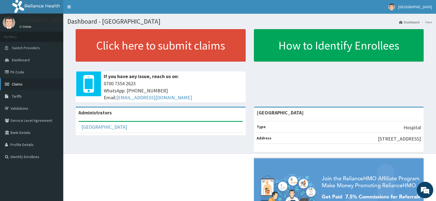
click at [20, 84] on span "Claims" at bounding box center [17, 84] width 11 height 5
click at [29, 71] on link "PA Code" at bounding box center [31, 72] width 63 height 12
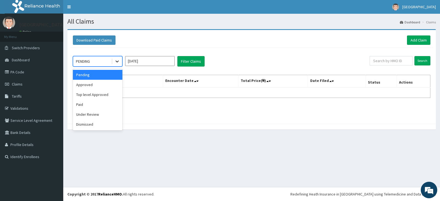
click at [118, 61] on icon at bounding box center [116, 62] width 3 height 2
click at [91, 84] on div "Approved" at bounding box center [97, 85] width 49 height 10
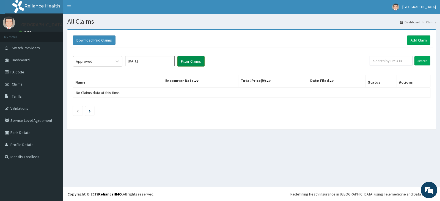
click at [187, 63] on button "Filter Claims" at bounding box center [190, 61] width 27 height 10
click at [382, 62] on input "text" at bounding box center [390, 60] width 43 height 9
click at [193, 62] on button "Filter Claims" at bounding box center [190, 61] width 27 height 10
click at [147, 58] on input "[DATE]" at bounding box center [149, 61] width 49 height 10
click at [147, 58] on input "Sep 2025" at bounding box center [149, 61] width 49 height 10
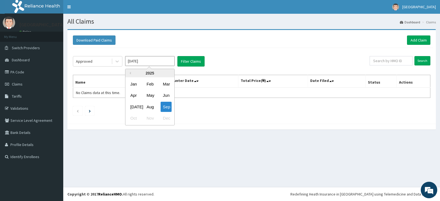
click at [152, 107] on div "Aug" at bounding box center [149, 107] width 11 height 10
type input "Aug 2025"
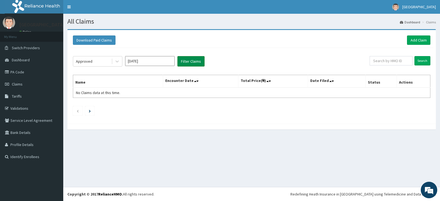
click at [186, 60] on button "Filter Claims" at bounding box center [190, 61] width 27 height 10
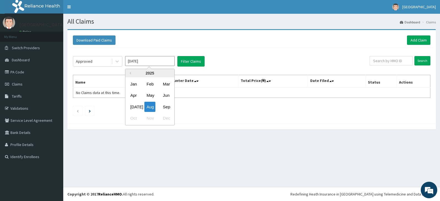
click at [142, 60] on input "Aug 2025" at bounding box center [149, 61] width 49 height 10
click at [104, 62] on div "Approved" at bounding box center [92, 61] width 38 height 9
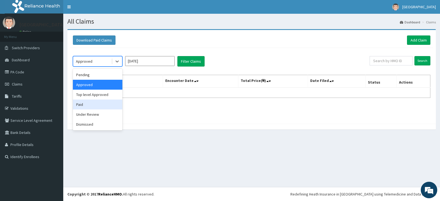
click at [86, 104] on div "Paid" at bounding box center [97, 105] width 49 height 10
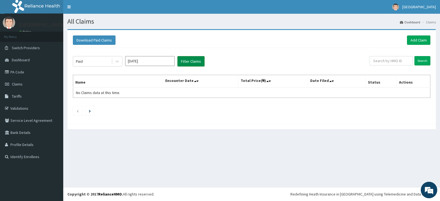
click at [200, 60] on button "Filter Claims" at bounding box center [190, 61] width 27 height 10
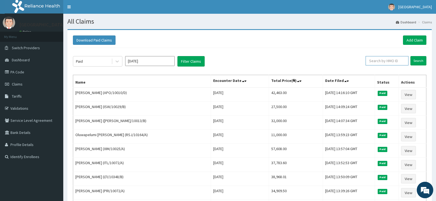
click at [386, 60] on input "text" at bounding box center [386, 60] width 43 height 9
paste input "05228003-04"
type input "05228003-04"
click at [409, 42] on link "Add Claim" at bounding box center [414, 39] width 23 height 9
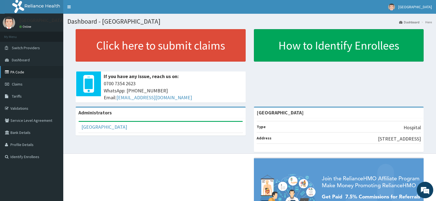
click at [23, 73] on link "PA Code" at bounding box center [31, 72] width 63 height 12
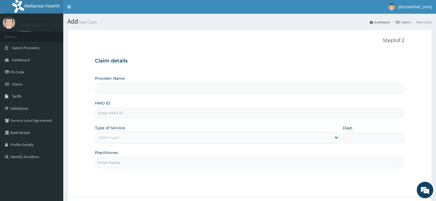
click at [111, 114] on input "HMO ID" at bounding box center [249, 113] width 309 height 11
paste input "RPM/10021/A"
type input "RPM/10021/A"
type input "[GEOGRAPHIC_DATA]"
type input "RPM/10021/A"
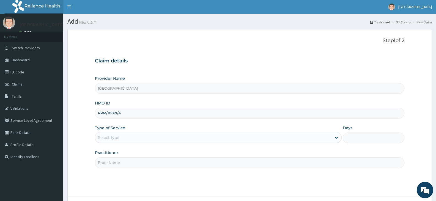
click at [122, 139] on div "Select type" at bounding box center [213, 137] width 236 height 9
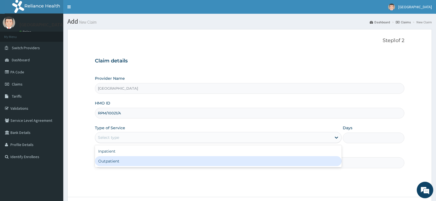
click at [122, 160] on div "Outpatient" at bounding box center [218, 161] width 246 height 10
type input "1"
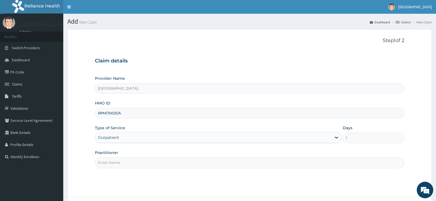
click at [121, 161] on input "Practitioner" at bounding box center [249, 162] width 309 height 11
paste input "BALOGUN Olanrewaju"
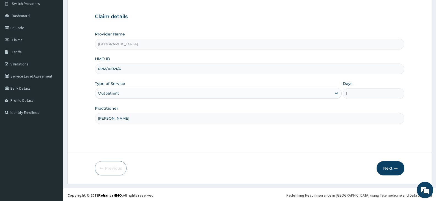
scroll to position [45, 0]
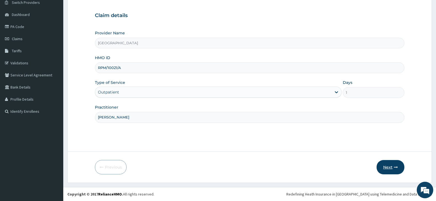
type input "BALOGUN Olanrewaju"
click at [394, 165] on icon "button" at bounding box center [396, 167] width 4 height 4
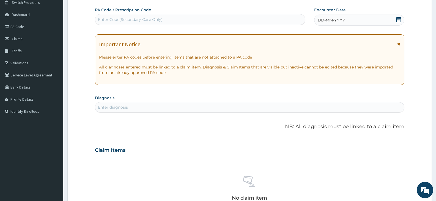
click at [399, 19] on icon at bounding box center [398, 19] width 5 height 5
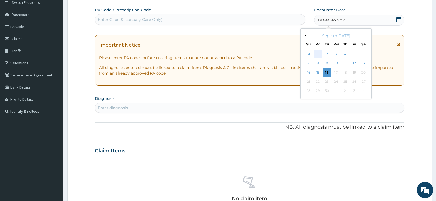
click at [318, 56] on div "1" at bounding box center [317, 54] width 8 height 8
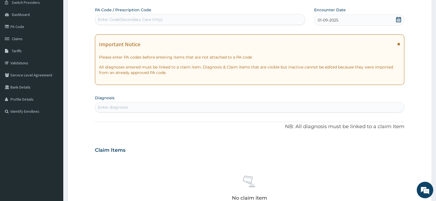
click at [119, 107] on div "Enter diagnosis" at bounding box center [113, 106] width 30 height 5
type input "UPPER RESPIR"
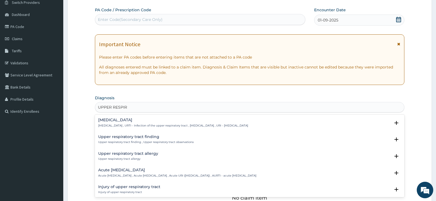
click at [140, 123] on div "Upper respiratory infection Upper respiratory infection , URTI - Infection of t…" at bounding box center [173, 123] width 150 height 10
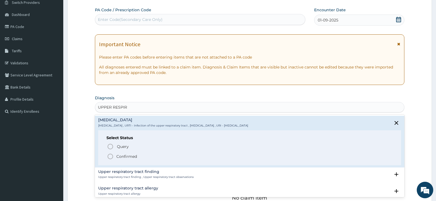
click at [111, 155] on icon "status option filled" at bounding box center [110, 156] width 7 height 7
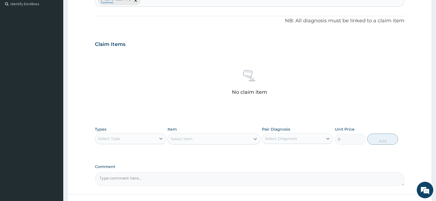
scroll to position [155, 0]
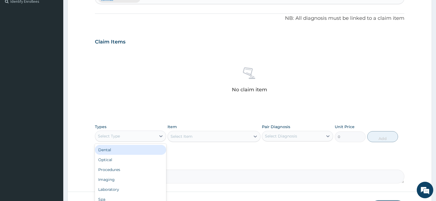
click at [153, 136] on div "Select Type" at bounding box center [125, 136] width 61 height 9
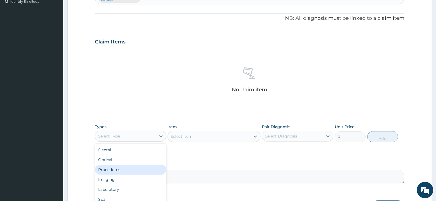
click at [133, 169] on div "Procedures" at bounding box center [130, 170] width 71 height 10
drag, startPoint x: 133, startPoint y: 169, endPoint x: 141, endPoint y: 162, distance: 11.1
click at [133, 170] on textarea "Comment" at bounding box center [249, 177] width 309 height 14
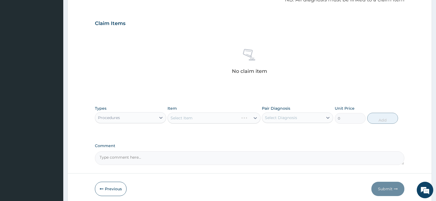
scroll to position [195, 0]
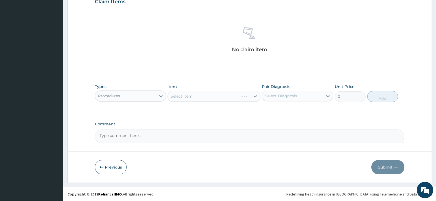
click at [235, 97] on div "Select Item" at bounding box center [213, 96] width 93 height 11
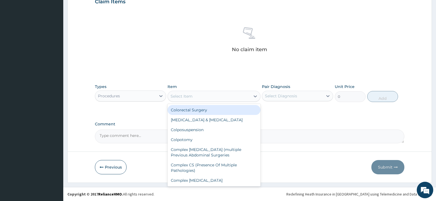
click at [235, 97] on div "Select Item" at bounding box center [209, 96] width 82 height 9
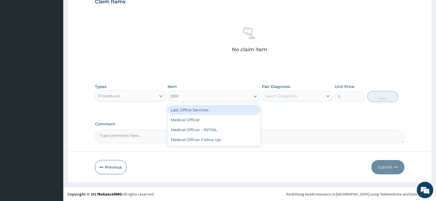
type input "OFFI"
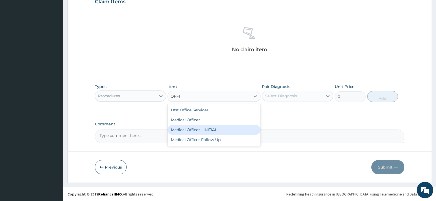
click at [218, 131] on div "Medical Officer - INITIAL" at bounding box center [213, 130] width 93 height 10
type input "9000"
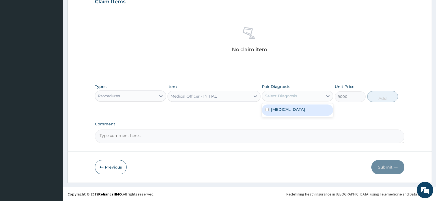
click at [285, 92] on div "Select Diagnosis" at bounding box center [292, 96] width 61 height 9
click at [287, 108] on label "Upper respiratory infection" at bounding box center [288, 109] width 34 height 5
checkbox input "true"
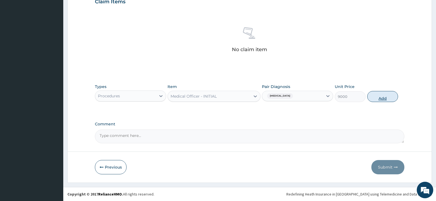
click at [387, 98] on button "Add" at bounding box center [382, 96] width 31 height 11
type input "0"
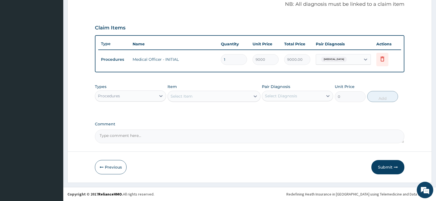
scroll to position [169, 0]
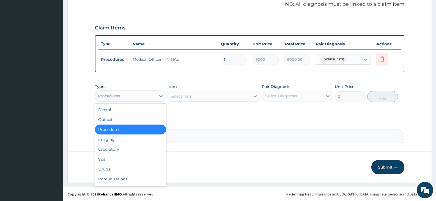
click at [139, 96] on div "Procedures" at bounding box center [125, 96] width 61 height 9
click at [161, 94] on icon at bounding box center [160, 95] width 5 height 5
click at [112, 170] on div "Drugs" at bounding box center [130, 169] width 71 height 10
click at [112, 170] on button "Previous" at bounding box center [111, 167] width 32 height 14
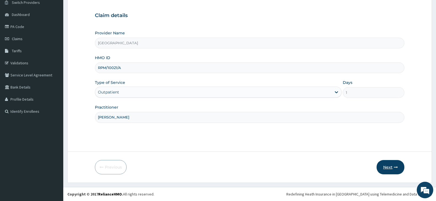
click at [390, 167] on button "Next" at bounding box center [390, 167] width 28 height 14
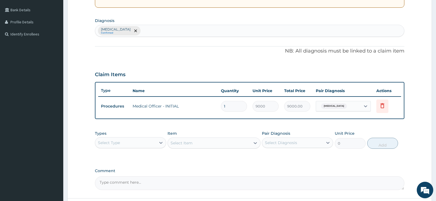
scroll to position [155, 0]
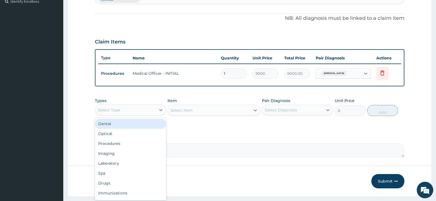
click at [154, 109] on div "Select Type" at bounding box center [125, 110] width 61 height 9
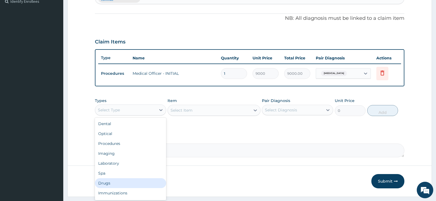
scroll to position [19, 0]
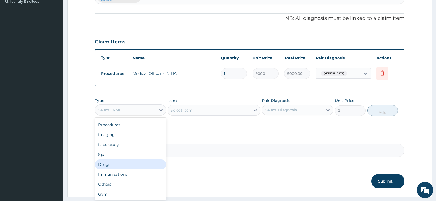
click at [122, 166] on div "Drugs" at bounding box center [130, 164] width 71 height 10
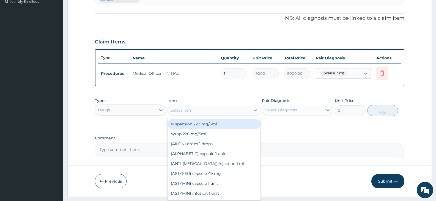
click at [233, 112] on div "Select Item" at bounding box center [209, 110] width 82 height 9
paste input "Loratadine"
type input "Loratadine"
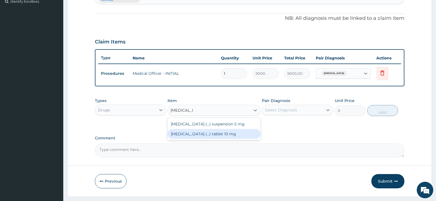
click at [219, 134] on div "Loratadine (...) tablet 10 mg" at bounding box center [213, 134] width 93 height 10
type input "90"
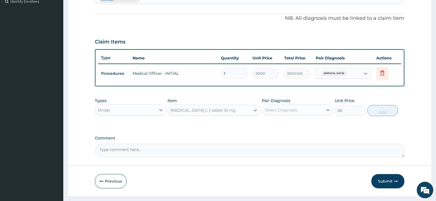
click at [279, 110] on div "Select Diagnosis" at bounding box center [281, 109] width 32 height 5
click at [280, 125] on label "Upper respiratory infection" at bounding box center [288, 123] width 34 height 5
checkbox input "true"
drag, startPoint x: 372, startPoint y: 110, endPoint x: 265, endPoint y: 103, distance: 107.5
click at [373, 109] on button "Add" at bounding box center [382, 110] width 31 height 11
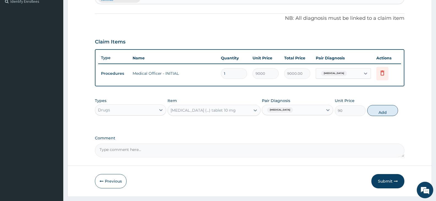
type input "0"
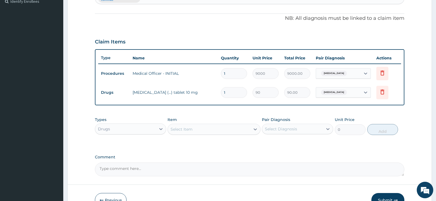
drag, startPoint x: 231, startPoint y: 92, endPoint x: 216, endPoint y: 90, distance: 15.0
click at [216, 90] on tr "Drugs Loratadine (...) tablet 10 mg 1 90 90.00 Upper respiratory infection Dele…" at bounding box center [249, 92] width 303 height 19
type input "5"
type input "450.00"
type input "5"
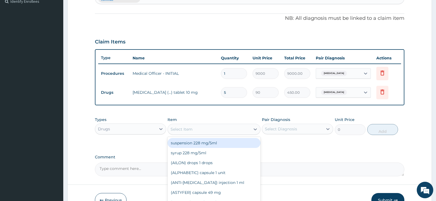
click at [216, 130] on div "Select Item" at bounding box center [209, 129] width 82 height 9
paste input "Paracetamol"
type input "Paracetamol"
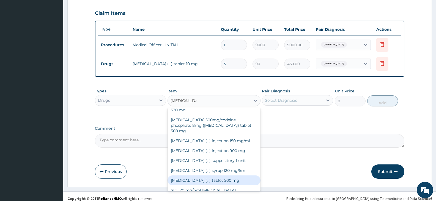
scroll to position [188, 0]
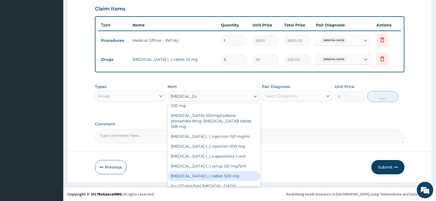
click at [217, 171] on div "Paracetamol (...) tablet 500 mg" at bounding box center [213, 176] width 93 height 10
type input "31.5"
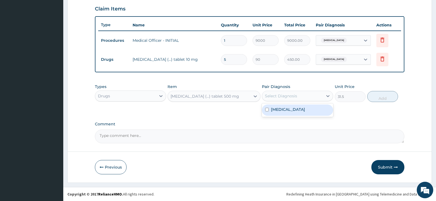
click at [299, 96] on div "Select Diagnosis" at bounding box center [292, 96] width 61 height 9
click at [308, 96] on div "Select Diagnosis" at bounding box center [292, 96] width 61 height 9
click at [297, 111] on label "Upper respiratory infection" at bounding box center [288, 109] width 34 height 5
checkbox input "true"
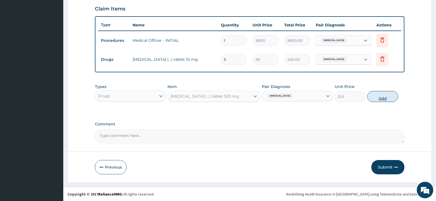
click at [378, 95] on button "Add" at bounding box center [382, 96] width 31 height 11
type input "0"
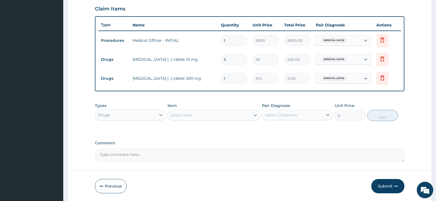
type input "18"
type input "567.00"
type input "18"
click at [210, 114] on div "Select Item" at bounding box center [209, 115] width 82 height 9
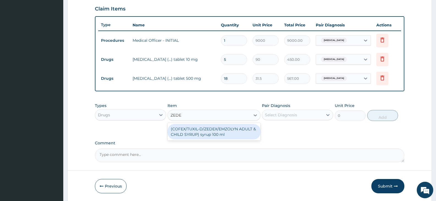
type input "ZEDEX"
click at [211, 136] on div "(COFEX/TUXIL-D/ZEDEX/EMZOLYN ADULT & CHILD SYRUP) syrup 100 ml" at bounding box center [213, 131] width 93 height 15
type input "1620"
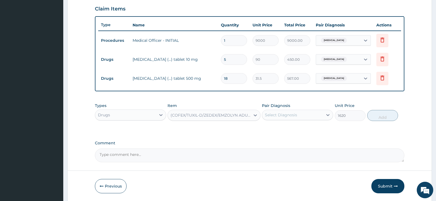
click at [309, 115] on div "Select Diagnosis" at bounding box center [292, 115] width 61 height 9
drag, startPoint x: 302, startPoint y: 131, endPoint x: 310, endPoint y: 128, distance: 8.3
click at [302, 131] on label "Upper respiratory infection" at bounding box center [288, 128] width 34 height 5
checkbox input "true"
click at [383, 115] on button "Add" at bounding box center [382, 115] width 31 height 11
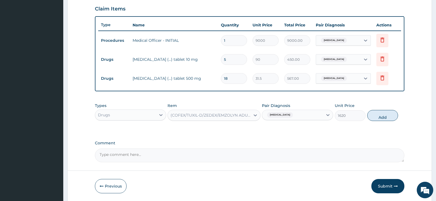
type input "0"
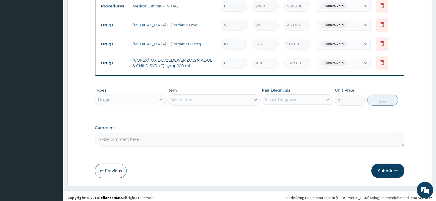
scroll to position [226, 0]
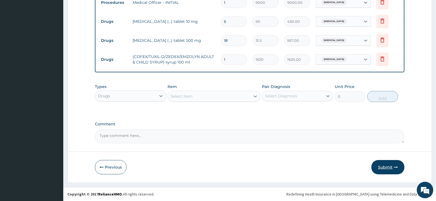
click at [387, 169] on button "Submit" at bounding box center [387, 167] width 33 height 14
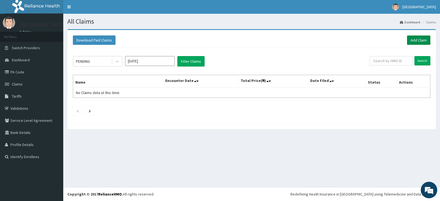
click at [413, 40] on link "Add Claim" at bounding box center [418, 39] width 23 height 9
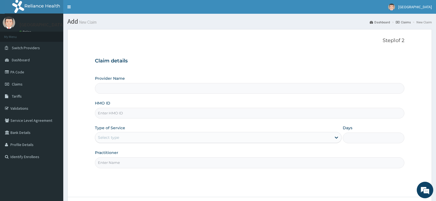
type input "[GEOGRAPHIC_DATA]"
click at [110, 112] on input "HMO ID" at bounding box center [249, 113] width 309 height 11
paste input "ISW/10438/A"
type input "ISW/10438/A"
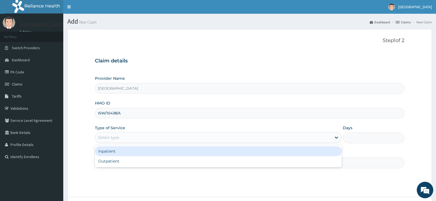
click at [119, 136] on div "Select type" at bounding box center [108, 137] width 21 height 5
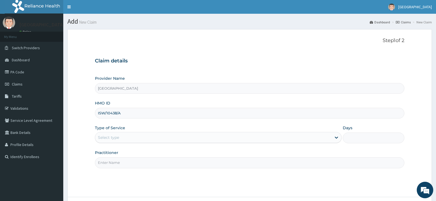
click at [116, 136] on div "Select type" at bounding box center [108, 137] width 21 height 5
click at [117, 139] on div "Select type" at bounding box center [108, 137] width 21 height 5
click at [137, 139] on div "Select type" at bounding box center [213, 137] width 236 height 9
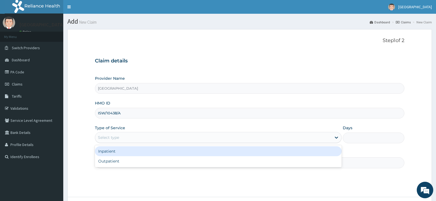
click at [137, 139] on div "Select type" at bounding box center [213, 137] width 236 height 9
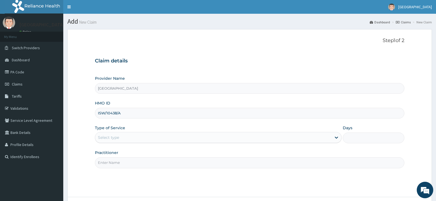
click at [137, 139] on div "Select type" at bounding box center [213, 137] width 236 height 9
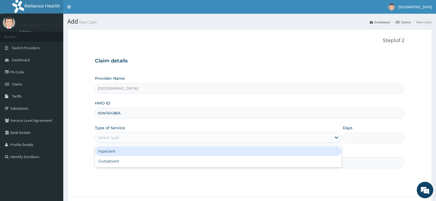
click at [137, 139] on div "Select type" at bounding box center [213, 137] width 236 height 9
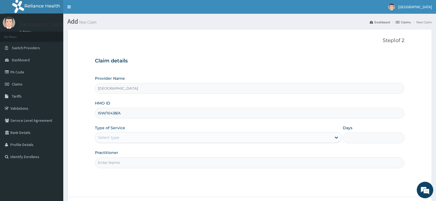
click at [203, 137] on div "Select type" at bounding box center [213, 137] width 236 height 9
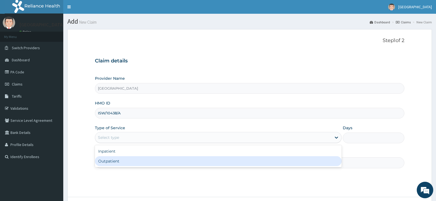
click at [181, 166] on div "Outpatient" at bounding box center [218, 161] width 246 height 10
type input "1"
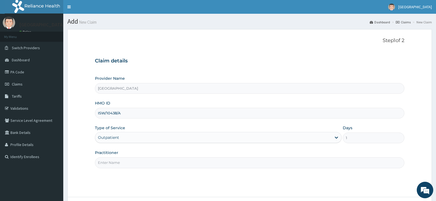
click at [119, 164] on input "Practitioner" at bounding box center [249, 162] width 309 height 11
paste input "AWAODIGBO Onyekachi"
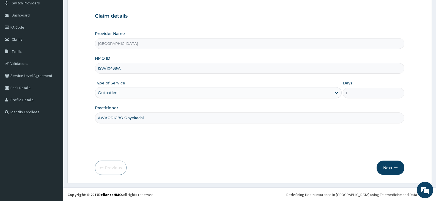
scroll to position [45, 0]
type input "AWAODIGBO Onyekachi"
click at [385, 165] on button "Next" at bounding box center [390, 167] width 28 height 14
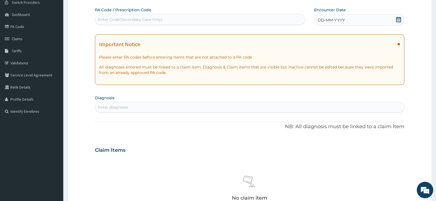
click at [147, 19] on div "Enter Code(Secondary Care Only)" at bounding box center [130, 19] width 65 height 5
click at [146, 18] on div "Enter Code(Secondary Care Only)" at bounding box center [130, 19] width 65 height 5
paste input "PA/AAD713"
type input "PA/AAD713"
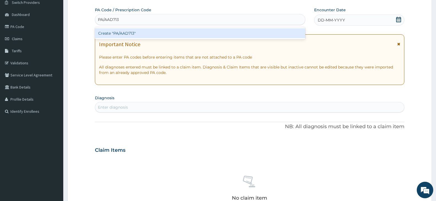
click at [125, 33] on div "Create "PA/AAD713"" at bounding box center [200, 33] width 210 height 10
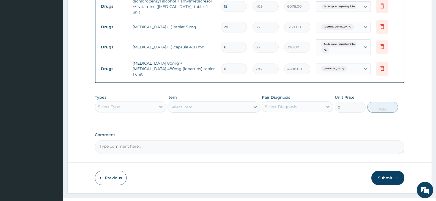
scroll to position [228, 0]
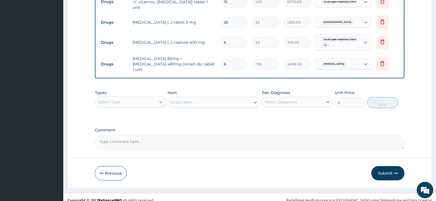
click at [159, 99] on icon at bounding box center [160, 101] width 5 height 5
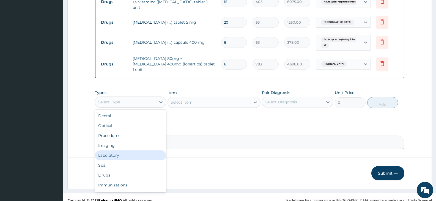
click at [126, 150] on div "Laboratory" at bounding box center [130, 155] width 71 height 10
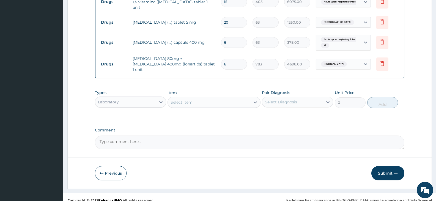
click at [228, 98] on div "Select Item" at bounding box center [209, 102] width 82 height 9
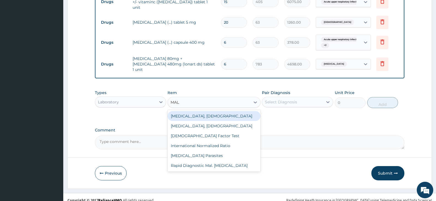
type input "MALA"
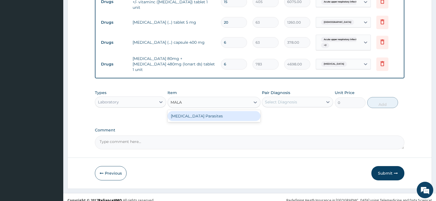
click at [215, 111] on div "Malaria Parasites" at bounding box center [213, 116] width 93 height 10
type input "4200"
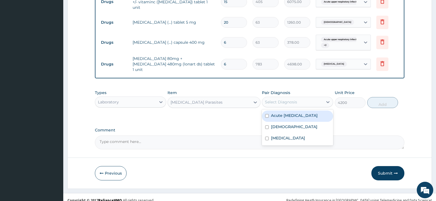
click at [303, 98] on div "Select Diagnosis" at bounding box center [292, 102] width 61 height 9
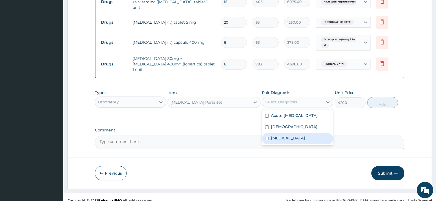
click at [286, 140] on div "Malaria" at bounding box center [297, 138] width 71 height 11
checkbox input "true"
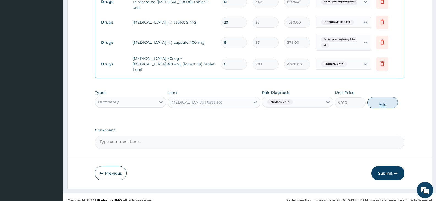
click at [384, 97] on button "Add" at bounding box center [382, 102] width 31 height 11
type input "0"
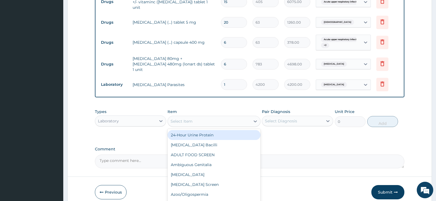
click at [213, 117] on div "Select Item" at bounding box center [209, 121] width 82 height 9
type input "FULL"
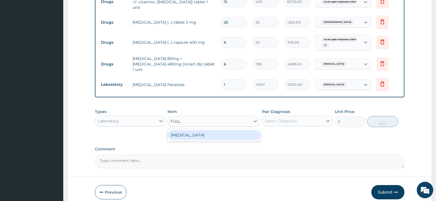
click at [209, 130] on div "Full Blood Count" at bounding box center [213, 135] width 93 height 10
type input "13573"
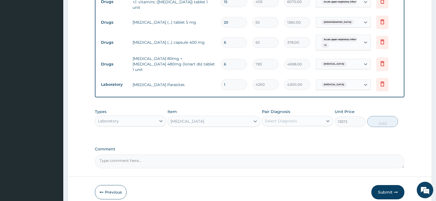
click at [311, 117] on div "Select Diagnosis" at bounding box center [292, 121] width 61 height 9
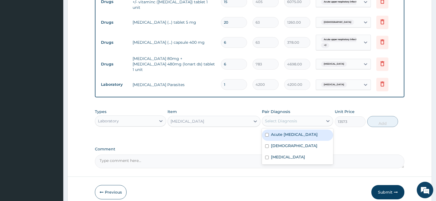
click at [294, 132] on label "Acute upper respiratory infection" at bounding box center [294, 134] width 47 height 5
checkbox input "true"
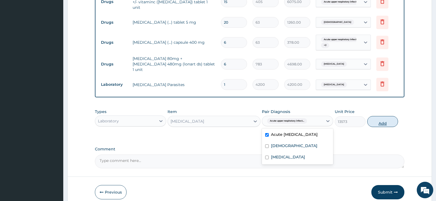
click at [387, 116] on button "Add" at bounding box center [382, 121] width 31 height 11
type input "0"
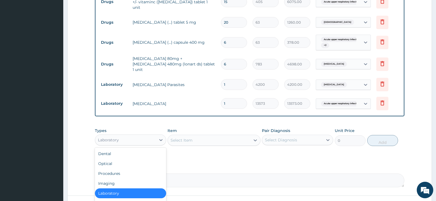
drag, startPoint x: 158, startPoint y: 132, endPoint x: 133, endPoint y: 149, distance: 30.1
click at [157, 135] on div at bounding box center [161, 140] width 10 height 10
click at [121, 169] on div "Procedures" at bounding box center [130, 174] width 71 height 10
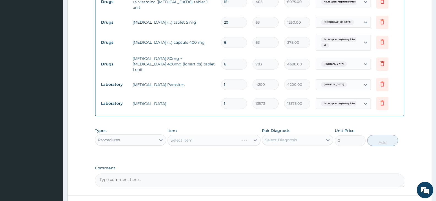
click at [224, 135] on div "Select Item" at bounding box center [213, 140] width 93 height 11
click at [230, 135] on div "Select Item" at bounding box center [213, 140] width 93 height 11
click at [222, 135] on div "Select Item" at bounding box center [213, 140] width 93 height 11
click at [241, 136] on div "Select Item" at bounding box center [209, 140] width 82 height 9
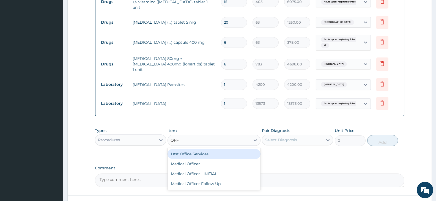
type input "OFFI"
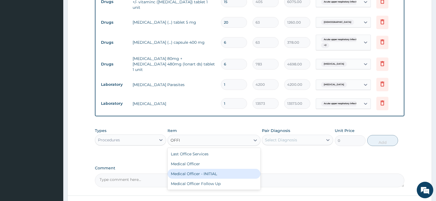
click at [221, 169] on div "Medical Officer - INITIAL" at bounding box center [213, 174] width 93 height 10
type input "9000"
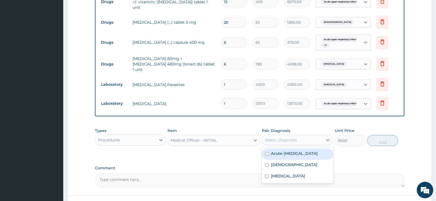
click at [291, 135] on div "Select Diagnosis" at bounding box center [297, 140] width 71 height 10
click at [299, 151] on label "Acute upper respiratory infection" at bounding box center [294, 153] width 47 height 5
checkbox input "true"
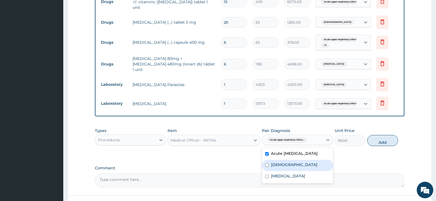
click at [298, 162] on div "Asthma" at bounding box center [297, 165] width 71 height 11
checkbox input "true"
click at [288, 179] on div "Malaria" at bounding box center [297, 176] width 71 height 11
checkbox input "true"
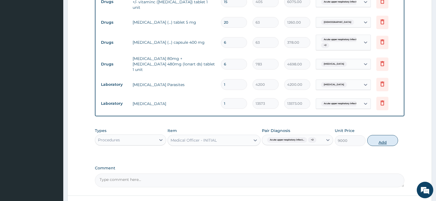
click at [380, 135] on button "Add" at bounding box center [382, 140] width 31 height 11
type input "0"
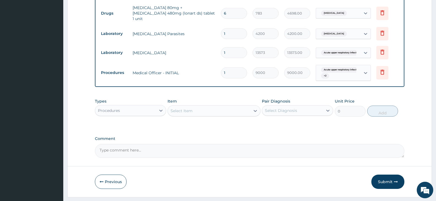
scroll to position [283, 0]
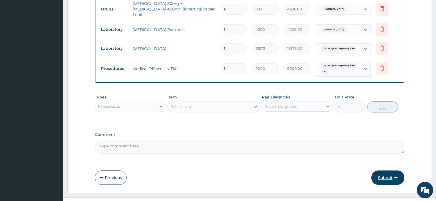
click at [385, 170] on button "Submit" at bounding box center [387, 177] width 33 height 14
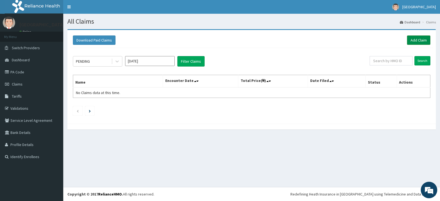
click at [421, 37] on link "Add Claim" at bounding box center [418, 39] width 23 height 9
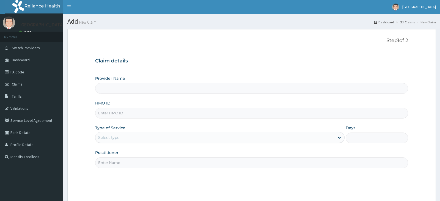
click at [115, 113] on input "HMO ID" at bounding box center [251, 113] width 313 height 11
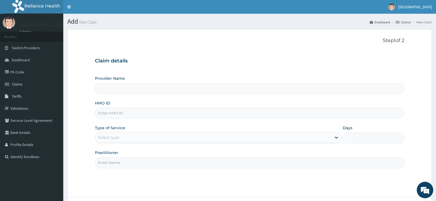
paste input "AOB/10002/A"
type input "AOB/10002/A"
type input "[GEOGRAPHIC_DATA]"
type input "AOB/10002/A"
click at [140, 138] on div "Select type" at bounding box center [213, 137] width 236 height 9
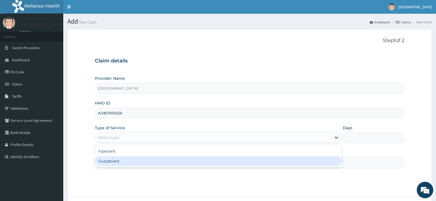
click at [124, 160] on div "Outpatient" at bounding box center [218, 161] width 246 height 10
type input "1"
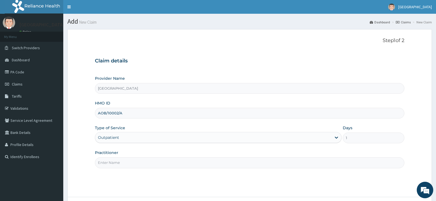
click at [113, 162] on input "Practitioner" at bounding box center [249, 162] width 309 height 11
paste input "[PERSON_NAME]"
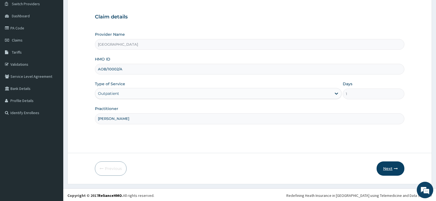
scroll to position [45, 0]
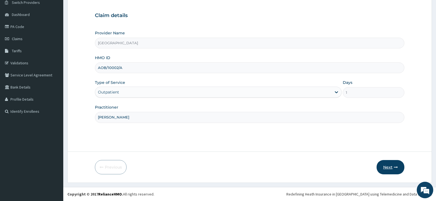
type input "[PERSON_NAME]"
click at [392, 165] on button "Next" at bounding box center [390, 167] width 28 height 14
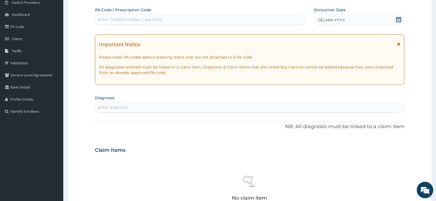
click at [397, 20] on icon at bounding box center [398, 19] width 5 height 5
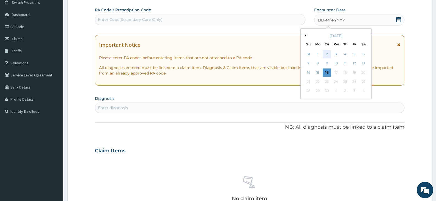
click at [328, 54] on div "2" at bounding box center [326, 54] width 8 height 8
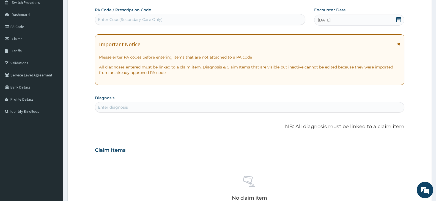
click at [117, 105] on div "Enter diagnosis" at bounding box center [113, 106] width 30 height 5
click at [130, 106] on div "Enter diagnosis" at bounding box center [249, 107] width 309 height 9
click at [118, 19] on div "Enter Code(Secondary Care Only)" at bounding box center [130, 19] width 65 height 5
drag, startPoint x: 118, startPoint y: 19, endPoint x: 103, endPoint y: 19, distance: 15.7
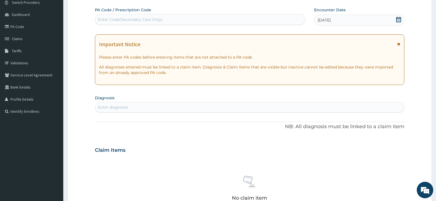
click at [103, 19] on div "Enter Code(Secondary Care Only)" at bounding box center [130, 19] width 65 height 5
paste input "PA/7950BD"
type input "PA/7950BD"
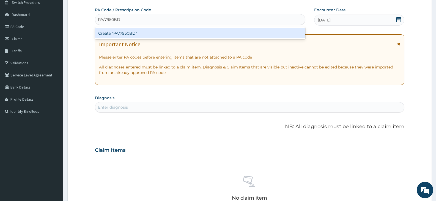
click at [125, 33] on div "Create "PA/7950BD"" at bounding box center [200, 33] width 210 height 10
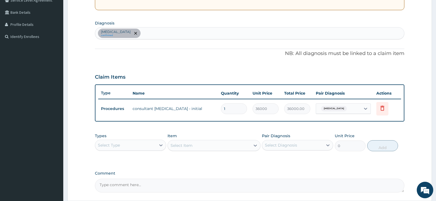
scroll to position [155, 0]
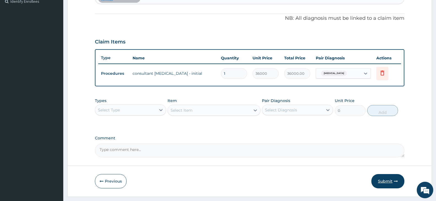
click at [385, 181] on button "Submit" at bounding box center [387, 181] width 33 height 14
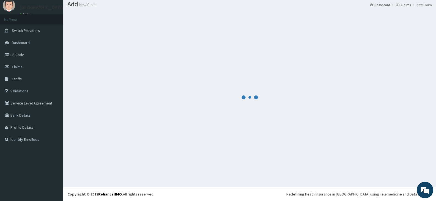
scroll to position [17, 0]
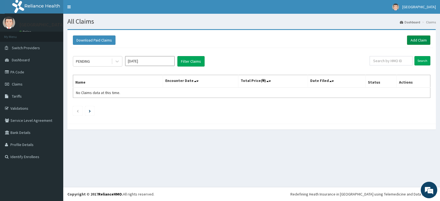
click at [412, 42] on link "Add Claim" at bounding box center [418, 39] width 23 height 9
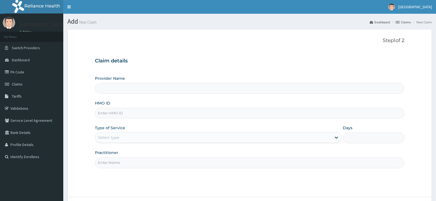
click at [107, 114] on input "HMO ID" at bounding box center [249, 113] width 309 height 11
paste input "CPW/10159/C"
type input "CPW/10159/C"
type input "[GEOGRAPHIC_DATA]"
type input "CPW/10159/C"
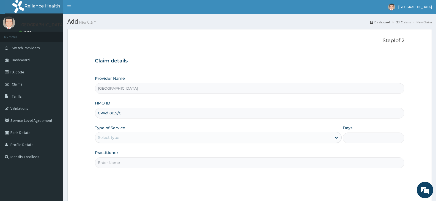
click at [112, 139] on div "Select type" at bounding box center [108, 137] width 21 height 5
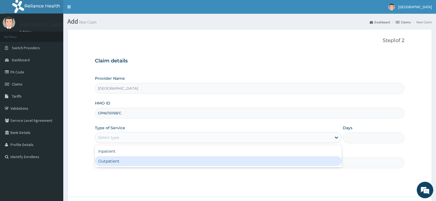
click at [114, 164] on div "Outpatient" at bounding box center [218, 161] width 246 height 10
type input "1"
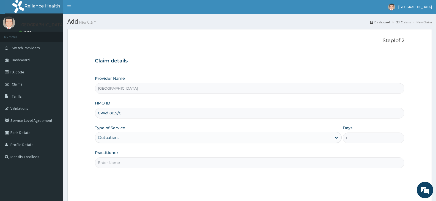
click at [113, 164] on input "Practitioner" at bounding box center [249, 162] width 309 height 11
type input "AWAODIGBO Onyekachi"
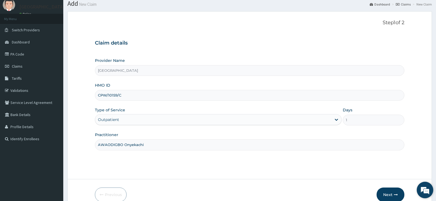
scroll to position [27, 0]
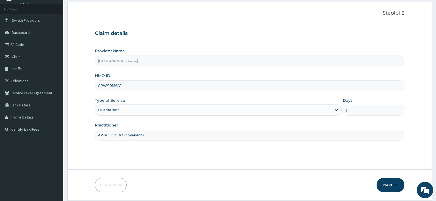
click at [395, 185] on icon "button" at bounding box center [396, 185] width 4 height 4
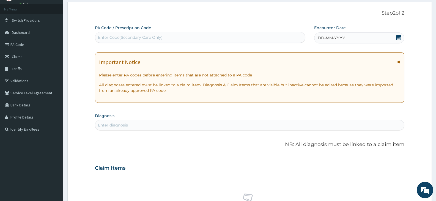
click at [121, 35] on div "Enter Code(Secondary Care Only)" at bounding box center [130, 37] width 65 height 5
paste input "PA/0B2A07"
type input "PA/0B2A07"
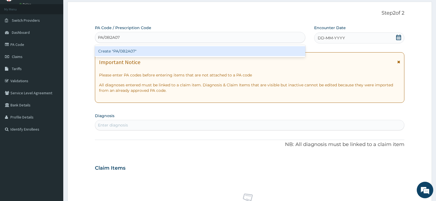
click at [143, 50] on div "Create "PA/0B2A07"" at bounding box center [200, 51] width 210 height 10
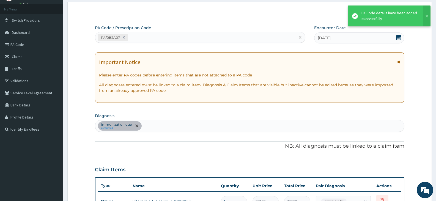
scroll to position [185, 0]
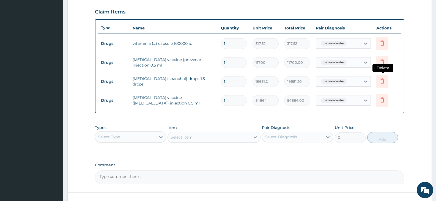
click at [383, 82] on icon at bounding box center [382, 81] width 7 height 7
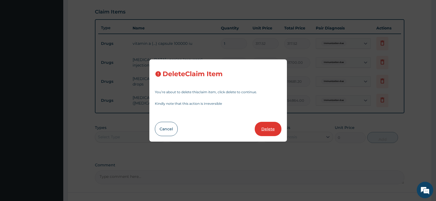
click at [271, 126] on button "Delete" at bounding box center [268, 129] width 27 height 14
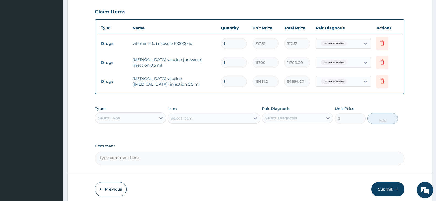
type input "54864"
type input "54864.00"
click at [385, 189] on button "Submit" at bounding box center [387, 189] width 33 height 14
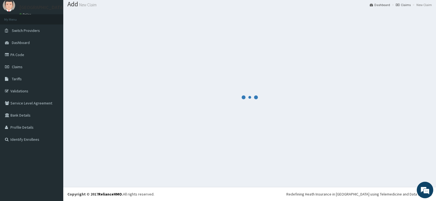
scroll to position [17, 0]
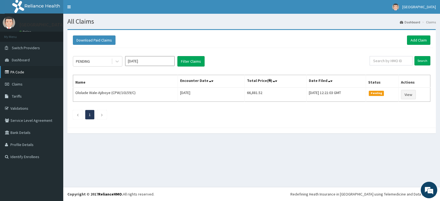
click at [16, 72] on link "PA Code" at bounding box center [31, 72] width 63 height 12
click at [417, 40] on link "Add Claim" at bounding box center [418, 39] width 23 height 9
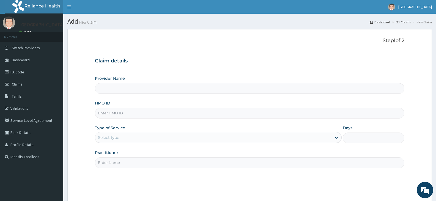
click at [117, 113] on input "HMO ID" at bounding box center [249, 113] width 309 height 11
paste input "AOB/10002/A"
type input "AOB/10002/A"
drag, startPoint x: 127, startPoint y: 136, endPoint x: 124, endPoint y: 143, distance: 7.4
click at [127, 136] on div "Select type" at bounding box center [213, 137] width 236 height 9
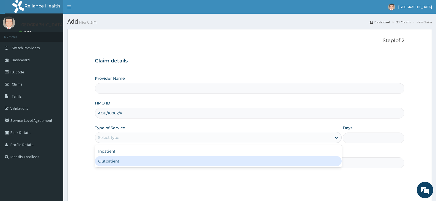
click at [114, 161] on div "Outpatient" at bounding box center [218, 161] width 246 height 10
type input "1"
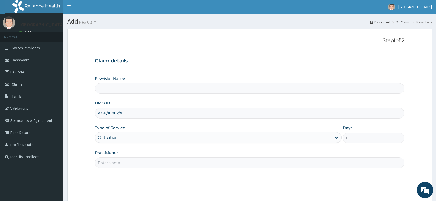
click at [117, 161] on input "Practitioner" at bounding box center [249, 162] width 309 height 11
type input "[GEOGRAPHIC_DATA]"
type input "a"
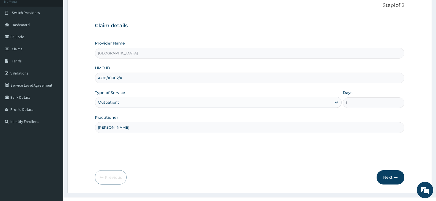
scroll to position [45, 0]
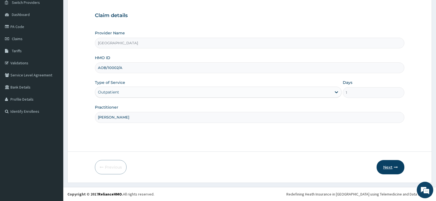
type input "Asika OKOBI"
click at [387, 167] on button "Next" at bounding box center [390, 167] width 28 height 14
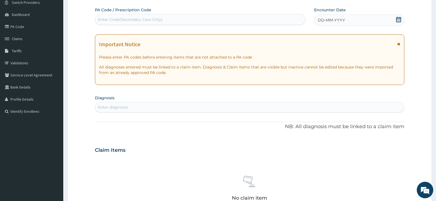
click at [201, 21] on div "Enter Code(Secondary Care Only)" at bounding box center [200, 19] width 210 height 9
paste input "PA/8AD776"
type input "PA/8AD776"
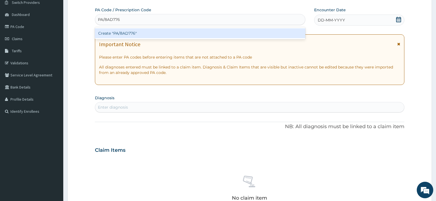
click at [130, 34] on div "Create "PA/8AD776"" at bounding box center [200, 33] width 210 height 10
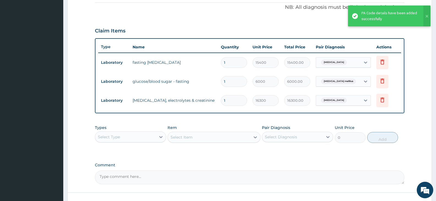
scroll to position [194, 0]
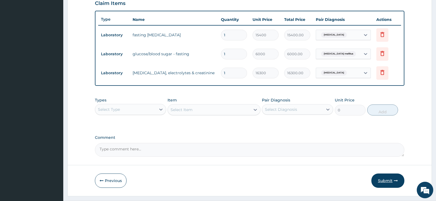
click at [388, 181] on button "Submit" at bounding box center [387, 180] width 33 height 14
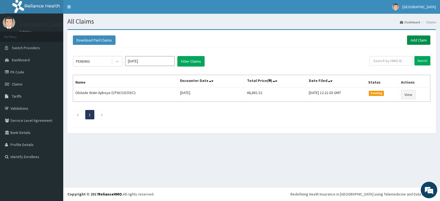
click at [417, 38] on link "Add Claim" at bounding box center [418, 39] width 23 height 9
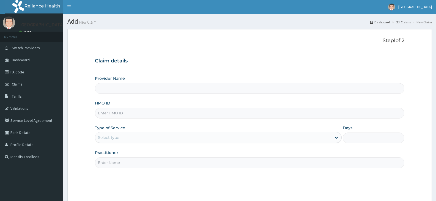
click at [109, 116] on input "HMO ID" at bounding box center [249, 113] width 309 height 11
paste input "VAC/10043/A"
type input "VAC/10043/A"
type input "[GEOGRAPHIC_DATA]"
type input "VAC/10043/A"
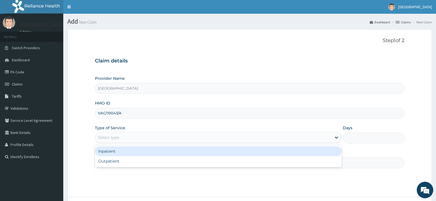
click at [119, 140] on div "Select type" at bounding box center [108, 137] width 21 height 5
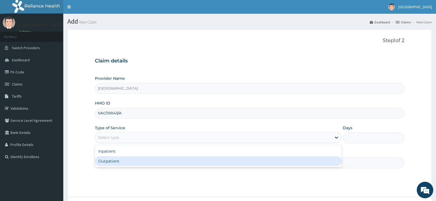
click at [117, 162] on div "Outpatient" at bounding box center [218, 161] width 246 height 10
type input "1"
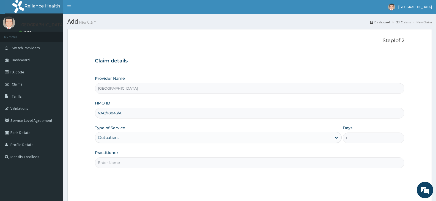
click at [126, 163] on input "Practitioner" at bounding box center [249, 162] width 309 height 11
type input "AWAODIGBO Onyekachi"
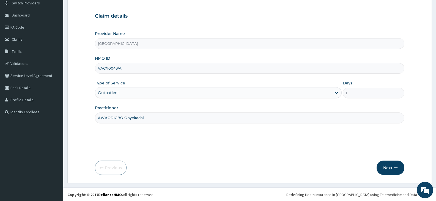
scroll to position [45, 0]
click at [387, 166] on button "Next" at bounding box center [390, 167] width 28 height 14
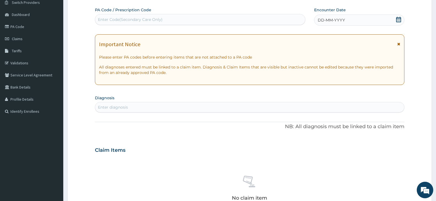
click at [134, 19] on div "Enter Code(Secondary Care Only)" at bounding box center [130, 19] width 65 height 5
drag, startPoint x: 134, startPoint y: 19, endPoint x: 116, endPoint y: 16, distance: 18.5
click at [116, 16] on div "Enter Code(Secondary Care Only)" at bounding box center [200, 19] width 210 height 9
paste input "PA/E56561"
type input "PA/E56561"
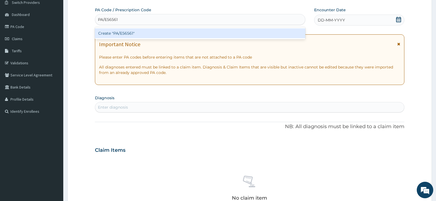
click at [131, 34] on div "Create "PA/E56561"" at bounding box center [200, 33] width 210 height 10
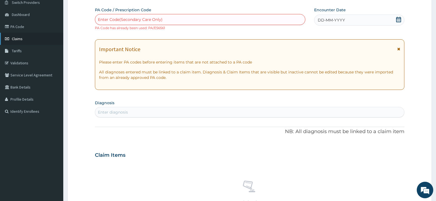
click at [18, 42] on link "Claims" at bounding box center [31, 39] width 63 height 12
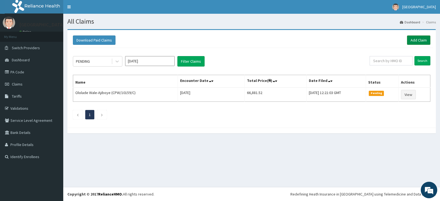
click at [417, 38] on link "Add Claim" at bounding box center [418, 39] width 23 height 9
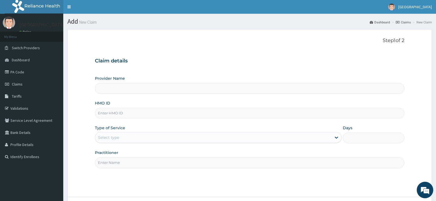
type input "[GEOGRAPHIC_DATA]"
click at [108, 114] on input "HMO ID" at bounding box center [249, 113] width 309 height 11
paste input "PFN/10081/C"
type input "PFN/10081/C"
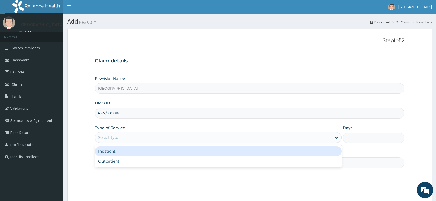
drag, startPoint x: 118, startPoint y: 137, endPoint x: 118, endPoint y: 151, distance: 14.3
click at [118, 137] on div "Select type" at bounding box center [108, 137] width 21 height 5
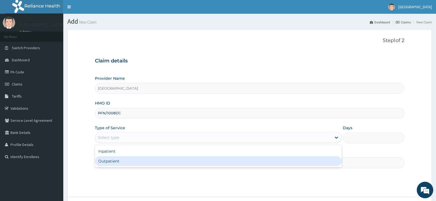
click at [114, 165] on div "Outpatient" at bounding box center [218, 161] width 246 height 10
type input "1"
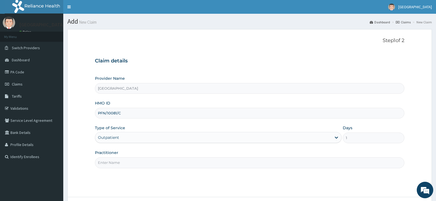
click at [121, 164] on input "Practitioner" at bounding box center [249, 162] width 309 height 11
click at [136, 163] on input "Practitioner" at bounding box center [249, 162] width 309 height 11
paste input "USIM Amarachi"
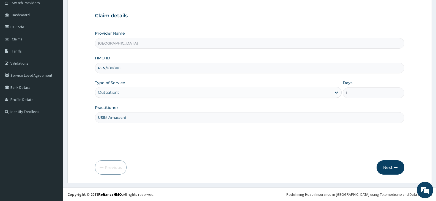
scroll to position [45, 0]
type input "USIM Amarachi"
click at [386, 165] on button "Next" at bounding box center [390, 167] width 28 height 14
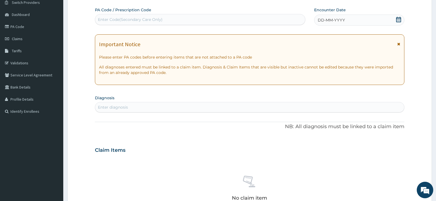
click at [400, 20] on icon at bounding box center [398, 19] width 5 height 5
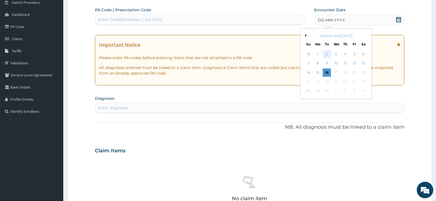
click at [328, 53] on div "2" at bounding box center [326, 54] width 8 height 8
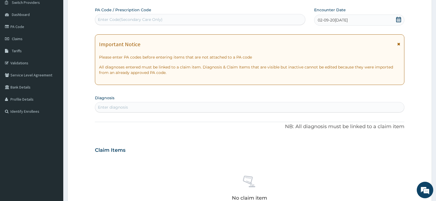
click at [148, 103] on div "Enter diagnosis" at bounding box center [249, 107] width 309 height 10
type input "MALARIA"
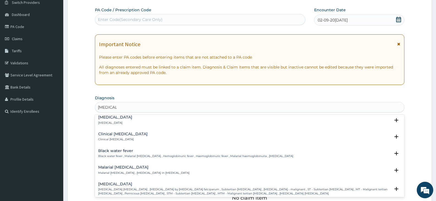
scroll to position [165, 0]
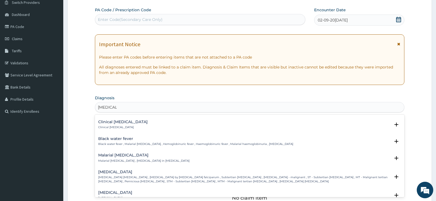
click at [125, 174] on h4 "Falciparum malaria" at bounding box center [244, 172] width 292 height 4
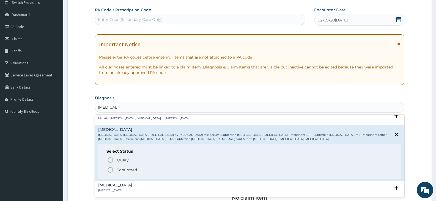
scroll to position [220, 0]
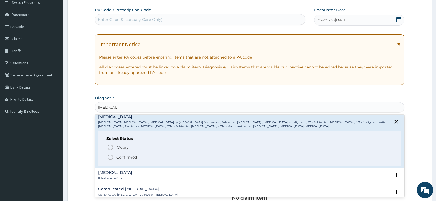
click at [111, 157] on icon "status option filled" at bounding box center [110, 157] width 7 height 7
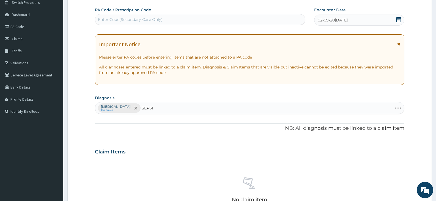
type input "SEPSIS"
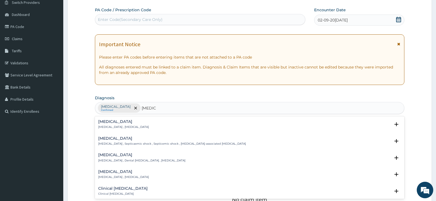
click at [107, 123] on h4 "Sepsis" at bounding box center [123, 122] width 51 height 4
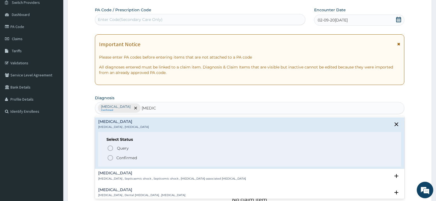
click at [110, 157] on icon "status option filled" at bounding box center [110, 158] width 7 height 7
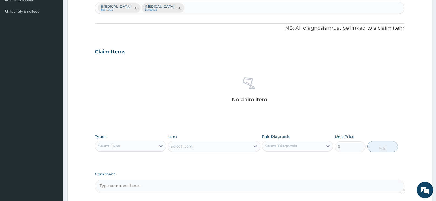
scroll to position [155, 0]
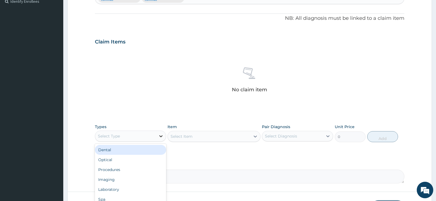
click at [159, 137] on icon at bounding box center [160, 135] width 5 height 5
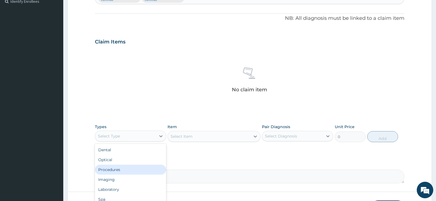
click at [124, 171] on div "Procedures" at bounding box center [130, 170] width 71 height 10
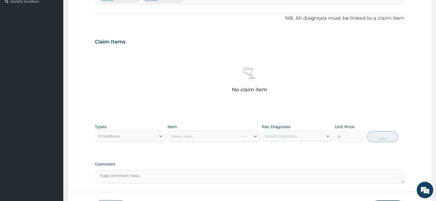
click at [251, 135] on div "Select Item" at bounding box center [213, 136] width 93 height 11
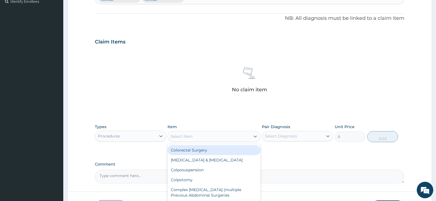
click at [250, 139] on div "Select Item" at bounding box center [209, 136] width 82 height 9
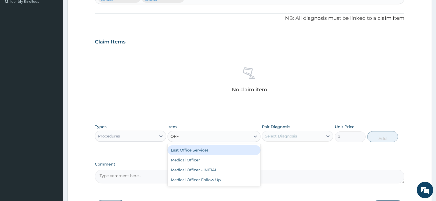
type input "OFFI"
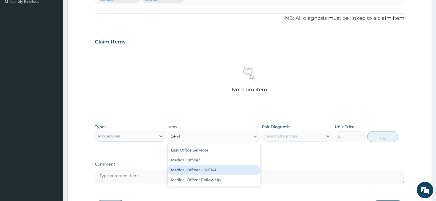
click at [216, 170] on div "Medical Officer - INITIAL" at bounding box center [213, 170] width 93 height 10
type input "9000"
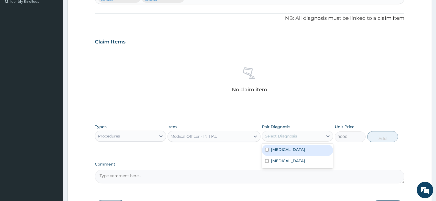
click at [280, 134] on div "Select Diagnosis" at bounding box center [281, 135] width 32 height 5
click at [279, 151] on label "Falciparum malaria" at bounding box center [288, 149] width 34 height 5
checkbox input "true"
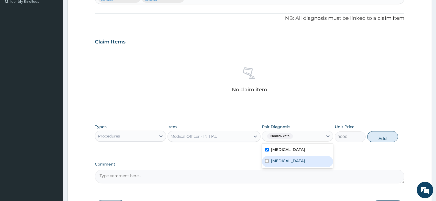
click at [279, 160] on label "Sepsis" at bounding box center [288, 160] width 34 height 5
checkbox input "true"
click at [380, 138] on button "Add" at bounding box center [382, 136] width 31 height 11
type input "0"
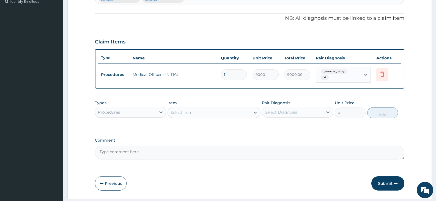
click at [145, 113] on div "Procedures" at bounding box center [125, 112] width 61 height 9
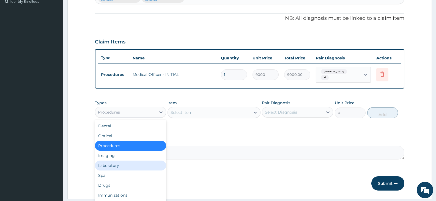
click at [122, 167] on div "Laboratory" at bounding box center [130, 166] width 71 height 10
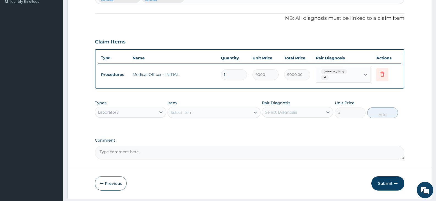
click at [245, 113] on div "Select Item" at bounding box center [209, 112] width 82 height 9
type input "FULL"
click at [242, 128] on div "Full Blood Count" at bounding box center [213, 126] width 93 height 10
type input "13573"
click at [292, 112] on div "Select Diagnosis" at bounding box center [281, 111] width 32 height 5
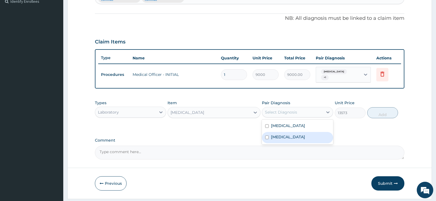
click at [286, 136] on div "Sepsis" at bounding box center [297, 137] width 71 height 11
checkbox input "true"
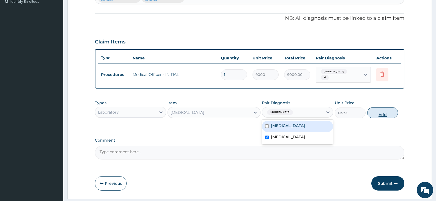
click at [381, 115] on button "Add" at bounding box center [382, 112] width 31 height 11
type input "0"
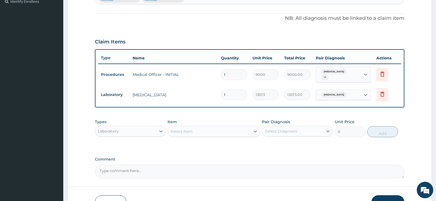
click at [227, 134] on div "Select Item" at bounding box center [209, 131] width 82 height 9
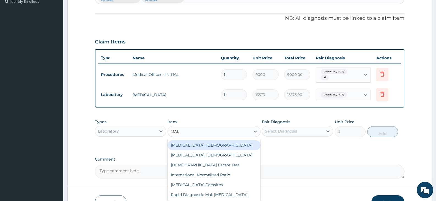
type input "MALA"
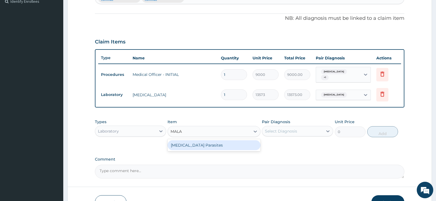
click at [224, 147] on div "Malaria Parasites" at bounding box center [213, 145] width 93 height 10
type input "4200"
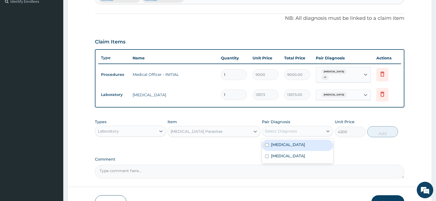
click at [283, 130] on div "Select Diagnosis" at bounding box center [281, 130] width 32 height 5
click at [281, 145] on label "Falciparum malaria" at bounding box center [288, 144] width 34 height 5
checkbox input "true"
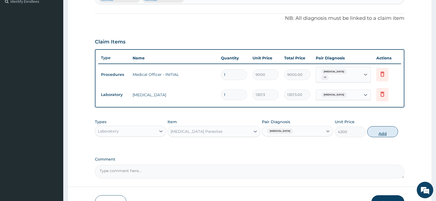
click at [382, 132] on button "Add" at bounding box center [382, 131] width 31 height 11
type input "0"
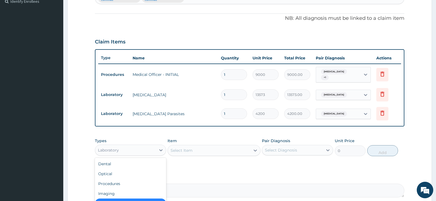
click at [147, 148] on div "Laboratory" at bounding box center [125, 150] width 61 height 9
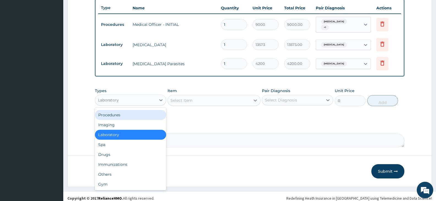
scroll to position [209, 0]
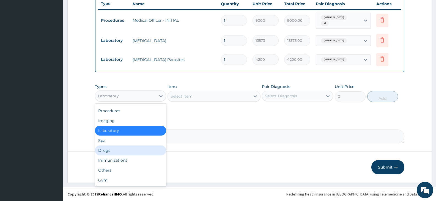
click at [125, 151] on div "Drugs" at bounding box center [130, 150] width 71 height 10
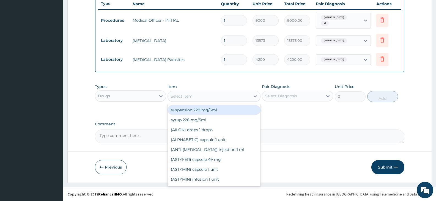
click at [217, 94] on div "Select Item" at bounding box center [209, 96] width 82 height 9
paste input "Paracetamol"
type input "Paracetamol"
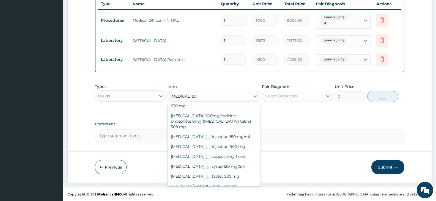
scroll to position [82, 0]
click at [218, 171] on div "Paracetamol (...) tablet 500 mg" at bounding box center [213, 176] width 93 height 10
type input "31.5"
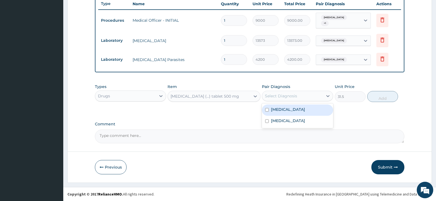
click at [279, 98] on div "Select Diagnosis" at bounding box center [281, 95] width 32 height 5
click at [285, 109] on label "Falciparum malaria" at bounding box center [288, 109] width 34 height 5
checkbox input "true"
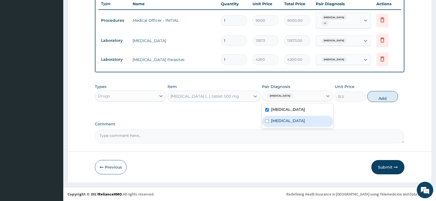
click at [283, 121] on label "Sepsis" at bounding box center [288, 120] width 34 height 5
checkbox input "true"
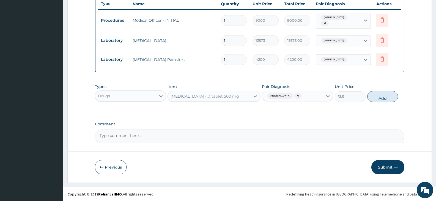
click at [393, 95] on button "Add" at bounding box center [382, 96] width 31 height 11
type input "0"
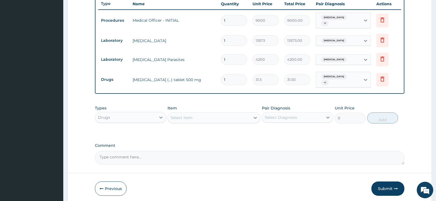
drag, startPoint x: 230, startPoint y: 78, endPoint x: 213, endPoint y: 79, distance: 16.5
click at [213, 79] on tr "Drugs Paracetamol (...) tablet 500 mg 1 31.5 31.50 Falciparum malaria + 1 Delete" at bounding box center [249, 79] width 303 height 21
type input "9"
type input "283.50"
type input "9"
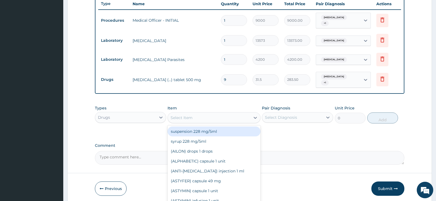
click at [238, 118] on div "Select Item" at bounding box center [209, 117] width 82 height 9
paste input "Artemether"
type input "Artemether"
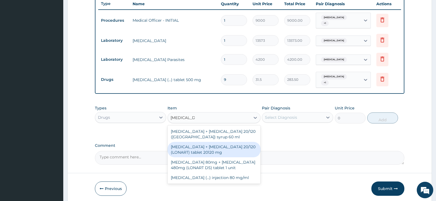
click at [217, 151] on div "Artemether + Lumefantrine 20/120 (LONART) tablet 20120 mg" at bounding box center [213, 149] width 93 height 15
type input "450"
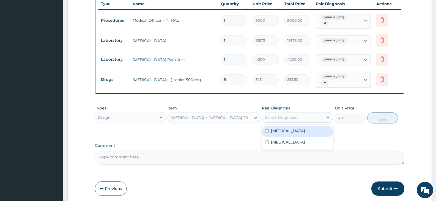
click at [291, 119] on div "Select Diagnosis" at bounding box center [281, 117] width 32 height 5
click at [288, 132] on label "Falciparum malaria" at bounding box center [288, 130] width 34 height 5
checkbox input "true"
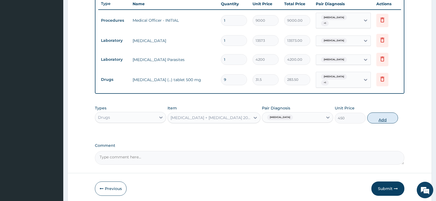
click at [376, 120] on button "Add" at bounding box center [382, 117] width 31 height 11
type input "0"
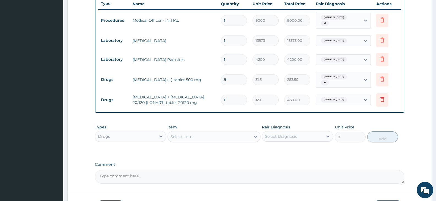
type input "18"
type input "8100.00"
type input "18"
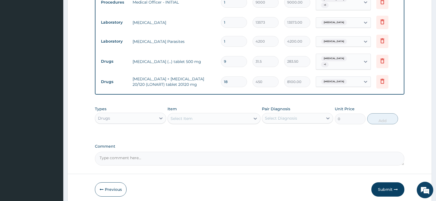
scroll to position [237, 0]
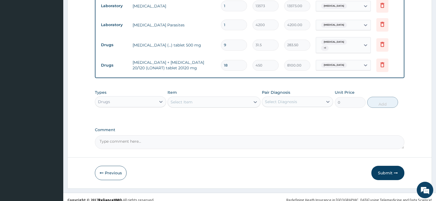
scroll to position [250, 0]
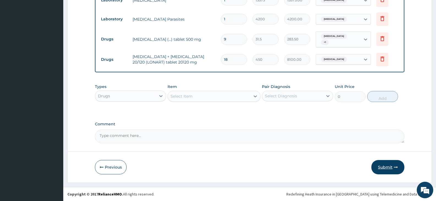
click at [383, 168] on button "Submit" at bounding box center [387, 167] width 33 height 14
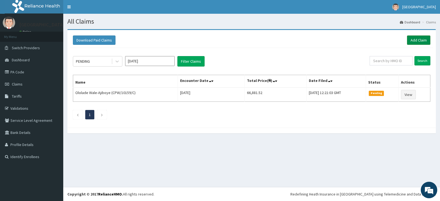
click at [411, 39] on link "Add Claim" at bounding box center [418, 39] width 23 height 9
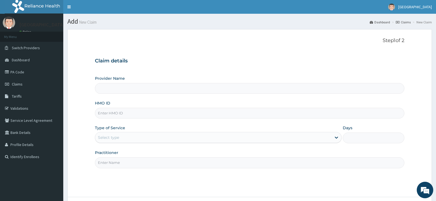
click at [120, 109] on input "HMO ID" at bounding box center [249, 113] width 309 height 11
type input "[GEOGRAPHIC_DATA]"
paste input "SBL/10142/C"
type input "SBL/10142/C"
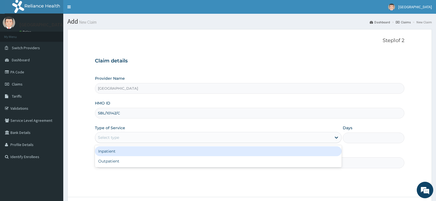
click at [136, 138] on div "Select type" at bounding box center [213, 137] width 236 height 9
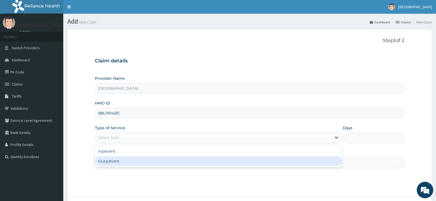
click at [123, 159] on div "Outpatient" at bounding box center [218, 161] width 246 height 10
type input "1"
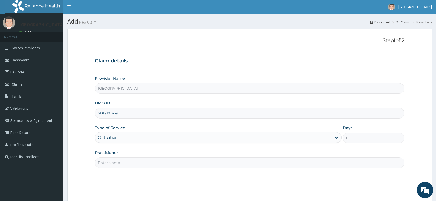
click at [119, 160] on input "Practitioner" at bounding box center [249, 162] width 309 height 11
paste input "USIM Amarachi"
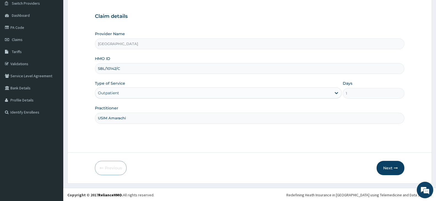
scroll to position [45, 0]
type input "USIM Amarachi"
click at [385, 167] on button "Next" at bounding box center [390, 167] width 28 height 14
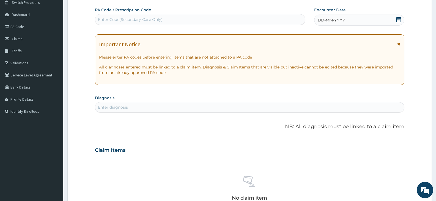
click at [123, 18] on div "Enter Code(Secondary Care Only)" at bounding box center [130, 19] width 65 height 5
paste input "PA/EA49E5"
type input "PA/EA49E5"
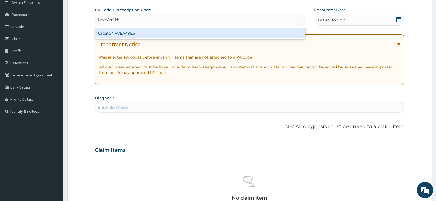
click at [125, 32] on div "Create "PA/EA49E5"" at bounding box center [200, 33] width 210 height 10
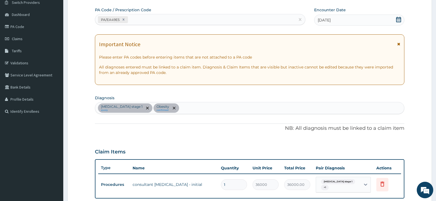
click at [144, 18] on div "PA/EA49E5" at bounding box center [195, 19] width 200 height 9
paste input "PA/6143FC"
type input "PA/6143FC"
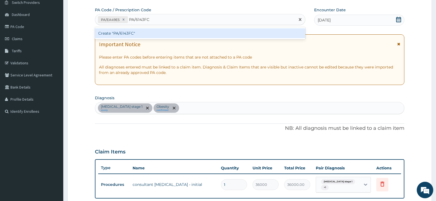
click at [137, 33] on div "Create "PA/6143FC"" at bounding box center [200, 33] width 210 height 10
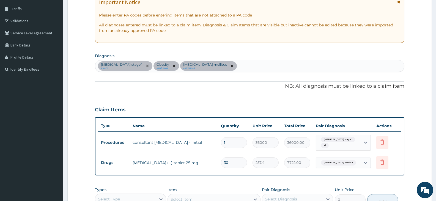
scroll to position [137, 0]
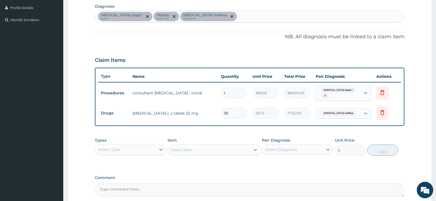
drag, startPoint x: 224, startPoint y: 113, endPoint x: 208, endPoint y: 108, distance: 17.2
click at [208, 108] on tr "Drugs [MEDICAL_DATA] (...) tablet 25 mg 30 257.4 7722.00 [MEDICAL_DATA] mellitu…" at bounding box center [249, 113] width 303 height 19
type input "6"
type input "1544.40"
type input "60"
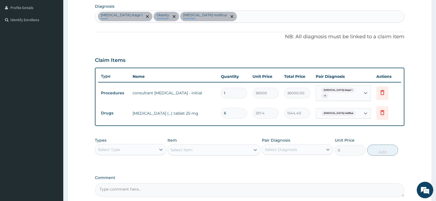
type input "15444.00"
type input "60"
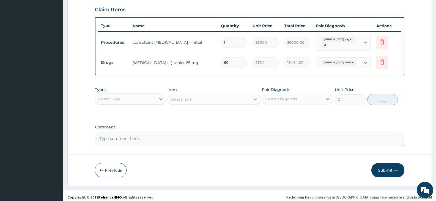
scroll to position [191, 0]
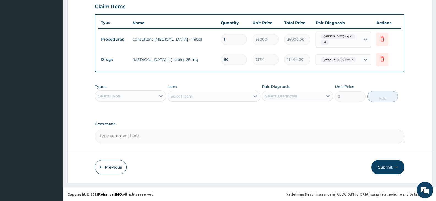
click at [143, 139] on textarea "Comment" at bounding box center [249, 136] width 309 height 14
paste textarea "PO Tab 25 mg [MEDICAL_DATA] (..., Teva) 50 mg od x 30 days"
type textarea "PO Tab 25 mg [MEDICAL_DATA] (..., Teva) 50 mg od x 30 days"
click at [278, 110] on div "Types Select Type Item Select Item Pair Diagnosis Select Diagnosis Unit Price 0…" at bounding box center [249, 97] width 309 height 32
click at [384, 167] on button "Submit" at bounding box center [387, 167] width 33 height 14
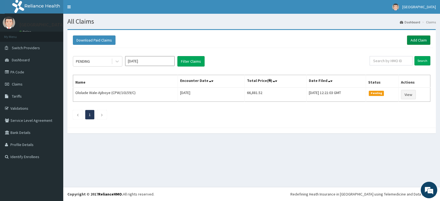
click at [419, 42] on link "Add Claim" at bounding box center [418, 39] width 23 height 9
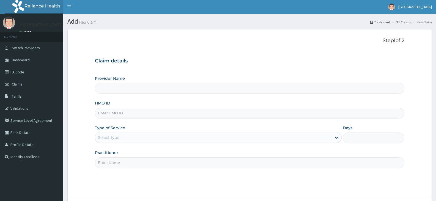
click at [110, 112] on input "HMO ID" at bounding box center [249, 113] width 309 height 11
paste input "SBL/10142/C"
type input "SBL/10142/C"
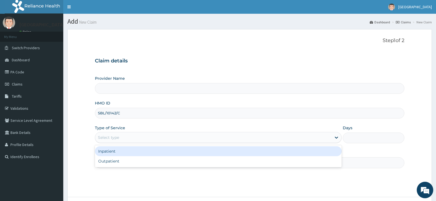
click at [123, 137] on div "Select type" at bounding box center [213, 137] width 236 height 9
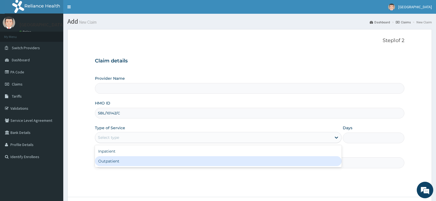
click at [118, 163] on div "Outpatient" at bounding box center [218, 161] width 246 height 10
type input "1"
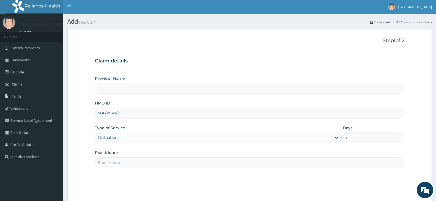
type input "[GEOGRAPHIC_DATA]"
click at [129, 162] on input "Practitioner" at bounding box center [249, 162] width 309 height 11
paste input "OKOYE Gabriel"
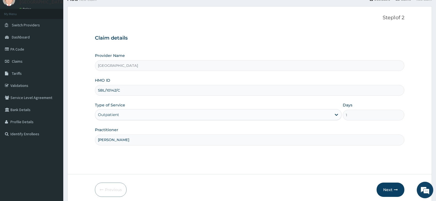
scroll to position [45, 0]
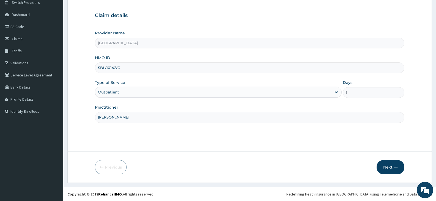
type input "OKOYE Gabriel"
click at [390, 168] on button "Next" at bounding box center [390, 167] width 28 height 14
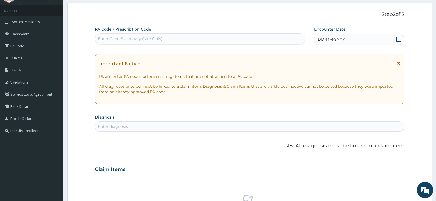
scroll to position [18, 0]
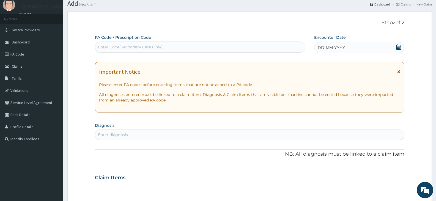
click at [141, 46] on div "Enter Code(Secondary Care Only)" at bounding box center [130, 46] width 65 height 5
paste input "PA/757104"
type input "PA/757104"
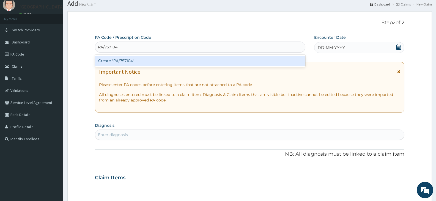
click at [138, 61] on div "Create "PA/757104"" at bounding box center [200, 61] width 210 height 10
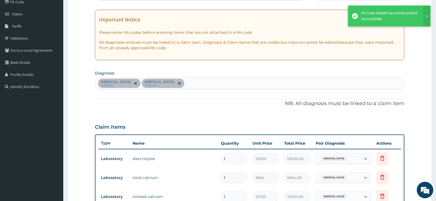
scroll to position [29, 0]
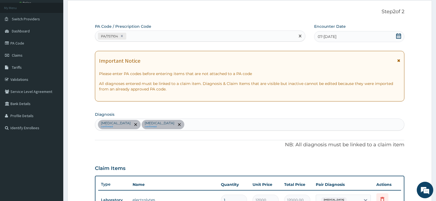
click at [136, 32] on div "PA/757104" at bounding box center [195, 36] width 200 height 9
paste input "PA/8F29B4"
type input "PA/8F29B4"
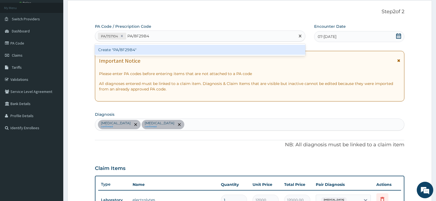
click at [135, 49] on div "Create "PA/8F29B4"" at bounding box center [200, 50] width 210 height 10
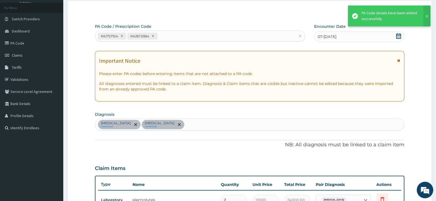
scroll to position [166, 0]
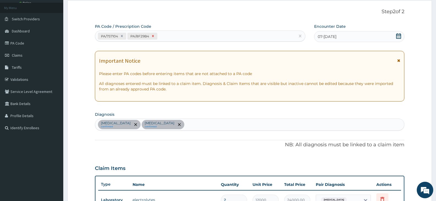
click at [153, 35] on icon at bounding box center [153, 36] width 4 height 4
type input "1"
type input "12000.00"
type input "1"
type input "6954.00"
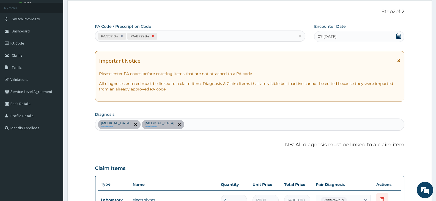
type input "1"
type input "12700.00"
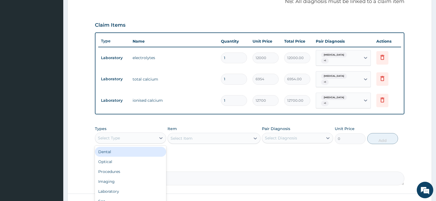
click at [155, 136] on div "Select Type" at bounding box center [125, 138] width 61 height 9
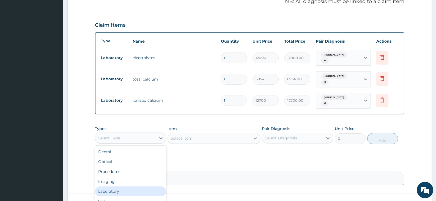
scroll to position [19, 0]
click at [118, 193] on div "Drugs" at bounding box center [130, 192] width 71 height 10
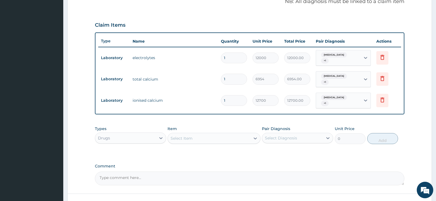
click at [223, 138] on div "Select Item" at bounding box center [209, 138] width 82 height 9
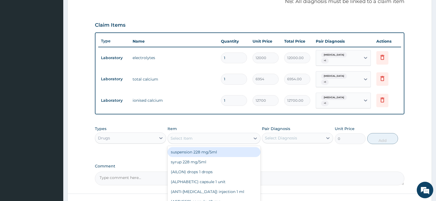
paste input "Pregabalin"
type input "Pregabalin"
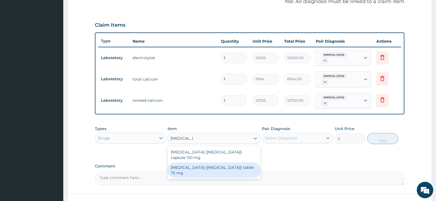
click at [229, 164] on div "Pregabalin (LYRICA) tablet 75 mg" at bounding box center [213, 169] width 93 height 15
type input "198"
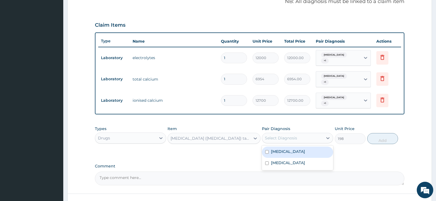
click at [283, 138] on div "Select Diagnosis" at bounding box center [281, 137] width 32 height 5
click at [283, 153] on label "Electrolyte imbalance" at bounding box center [288, 151] width 34 height 5
checkbox input "true"
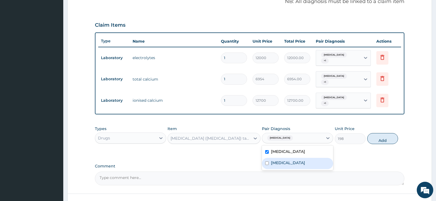
click at [281, 163] on label "Hypocalcemia" at bounding box center [288, 162] width 34 height 5
checkbox input "true"
click at [279, 153] on label "Electrolyte imbalance" at bounding box center [288, 151] width 34 height 5
checkbox input "false"
click at [278, 162] on label "Hypocalcemia" at bounding box center [288, 162] width 34 height 5
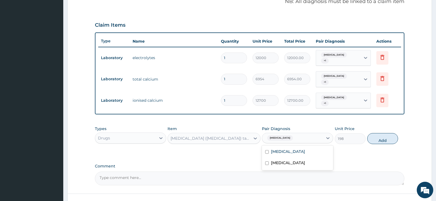
checkbox input "false"
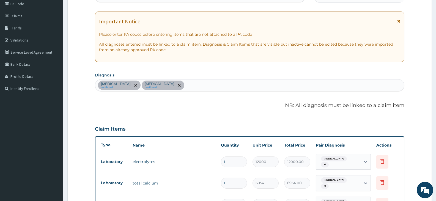
click at [207, 62] on div "PA Code / Prescription Code PA/757104 Encounter Date 07-09-2025 Important Notic…" at bounding box center [249, 136] width 309 height 305
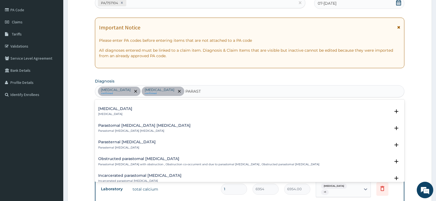
scroll to position [55, 0]
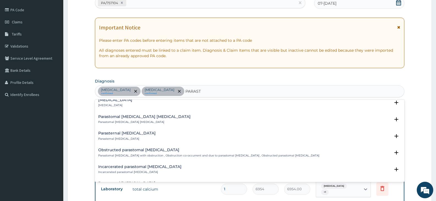
type input "PARAST"
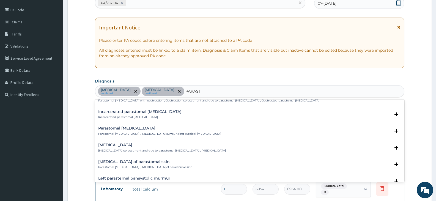
scroll to position [153, 0]
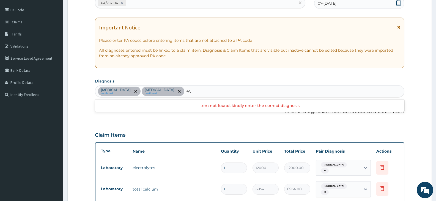
type input "P"
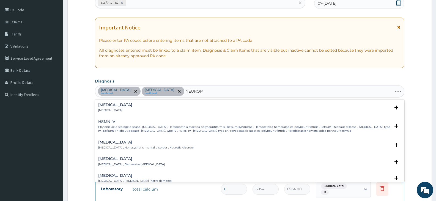
type input "NEUROPA"
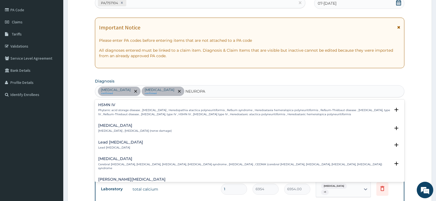
click at [121, 133] on div "Neuropathy Neuropathy , Neuropathy (nerve damage)" at bounding box center [134, 128] width 73 height 10
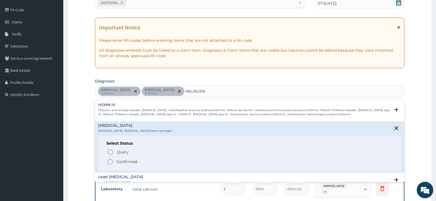
click at [112, 164] on icon "status option filled" at bounding box center [110, 161] width 7 height 7
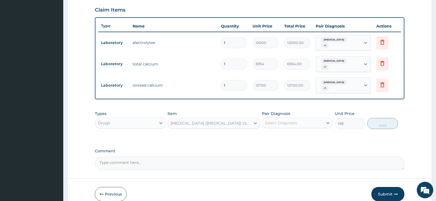
scroll to position [200, 0]
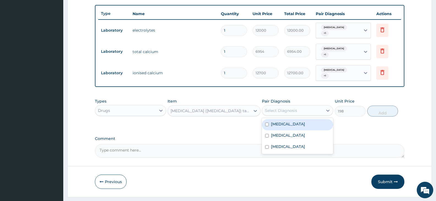
click at [279, 112] on div "Select Diagnosis" at bounding box center [281, 110] width 32 height 5
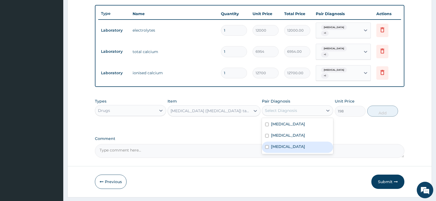
click at [279, 147] on label "Neuropathy" at bounding box center [288, 146] width 34 height 5
checkbox input "true"
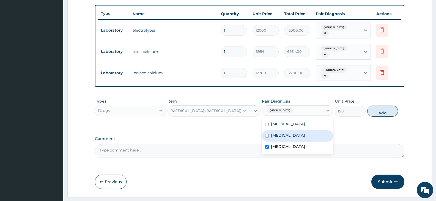
click at [376, 108] on button "Add" at bounding box center [382, 111] width 31 height 11
type input "0"
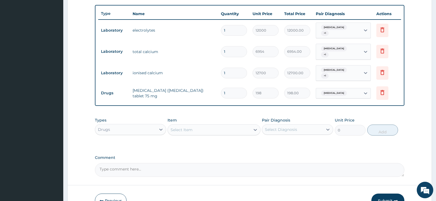
drag, startPoint x: 229, startPoint y: 95, endPoint x: 205, endPoint y: 87, distance: 24.7
click at [205, 87] on tr "Drugs Pregabalin (LYRICA) tablet 75 mg 1 198 198.00 Neuropathy Delete" at bounding box center [249, 93] width 303 height 19
type input "7"
type input "1386.00"
type input "7"
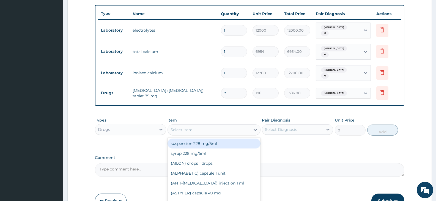
click at [197, 128] on div "Select Item" at bounding box center [209, 129] width 82 height 9
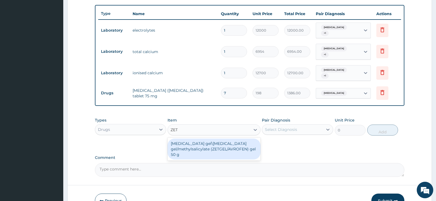
type input "ZETG"
click at [202, 144] on div "Diclofenac gel\ibuprofen gel/methylsalicylate (ZETGEL/AVROFEN) gel 50 g" at bounding box center [213, 149] width 93 height 21
type input "1620"
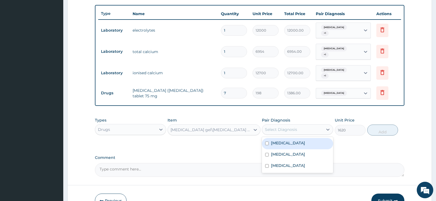
click at [277, 129] on div "Select Diagnosis" at bounding box center [281, 129] width 32 height 5
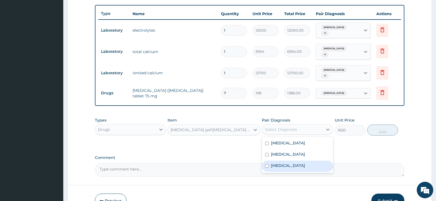
click at [283, 167] on label "Neuropathy" at bounding box center [288, 165] width 34 height 5
checkbox input "true"
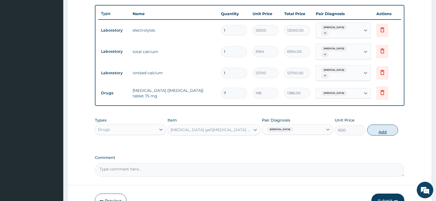
click at [369, 131] on button "Add" at bounding box center [382, 130] width 31 height 11
type input "0"
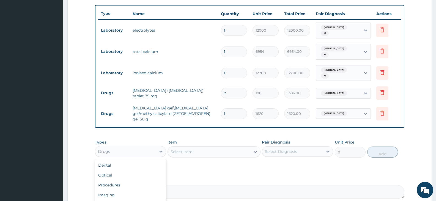
click at [149, 152] on div "Drugs" at bounding box center [125, 151] width 61 height 9
click at [146, 186] on div "Procedures" at bounding box center [130, 185] width 71 height 10
click at [232, 152] on div "Select Item" at bounding box center [209, 151] width 82 height 9
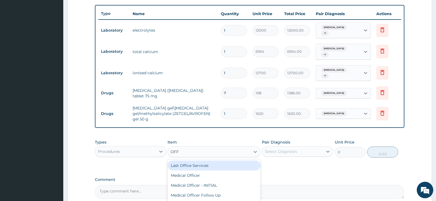
type input "OFFI"
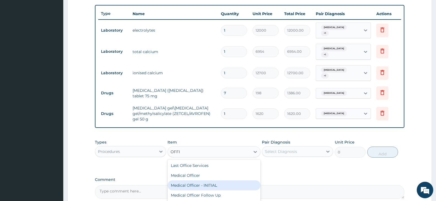
click at [214, 184] on div "Medical Officer - INITIAL" at bounding box center [213, 185] width 93 height 10
type input "9000"
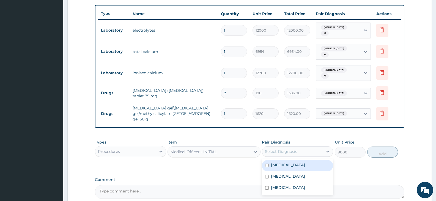
click at [293, 154] on div "Select Diagnosis" at bounding box center [281, 151] width 32 height 5
click at [294, 164] on label "Electrolyte imbalance" at bounding box center [288, 164] width 34 height 5
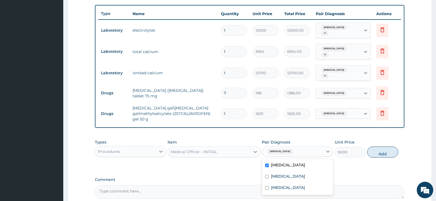
click at [293, 171] on div "Electrolyte imbalance" at bounding box center [297, 165] width 71 height 11
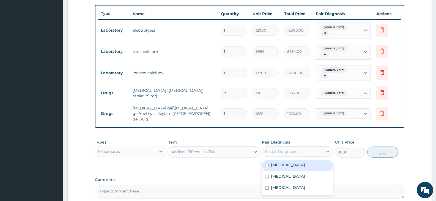
click at [293, 163] on label "Electrolyte imbalance" at bounding box center [288, 164] width 34 height 5
checkbox input "true"
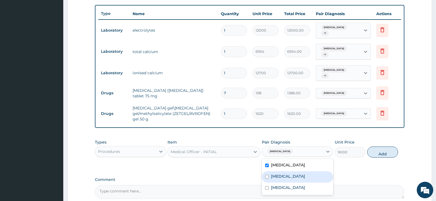
drag, startPoint x: 292, startPoint y: 175, endPoint x: 290, endPoint y: 185, distance: 9.5
click at [292, 176] on label "Hypocalcemia" at bounding box center [288, 175] width 34 height 5
checkbox input "true"
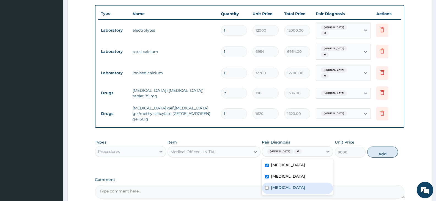
click at [288, 189] on label "Neuropathy" at bounding box center [288, 187] width 34 height 5
checkbox input "true"
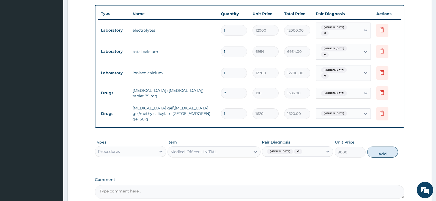
click at [373, 150] on button "Add" at bounding box center [382, 152] width 31 height 11
type input "0"
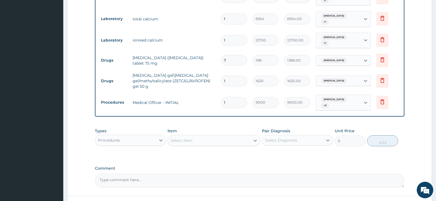
scroll to position [277, 0]
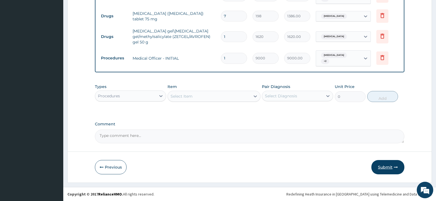
click at [385, 167] on button "Submit" at bounding box center [387, 167] width 33 height 14
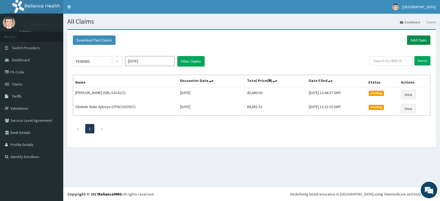
click at [418, 38] on link "Add Claim" at bounding box center [418, 39] width 23 height 9
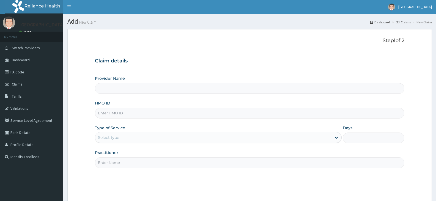
click at [119, 111] on input "HMO ID" at bounding box center [249, 113] width 309 height 11
paste input "RSJ/10164/A"
type input "RSJ/10164/A"
type input "[GEOGRAPHIC_DATA]"
type input "RSJ/10164/A"
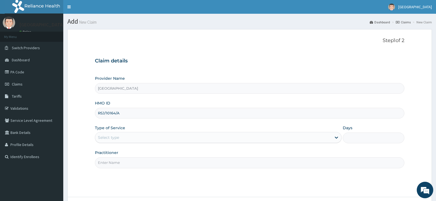
click at [122, 137] on div "Select type" at bounding box center [213, 137] width 236 height 9
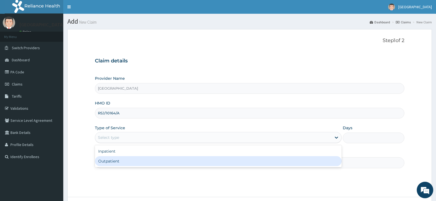
click at [119, 161] on div "Outpatient" at bounding box center [218, 161] width 246 height 10
type input "1"
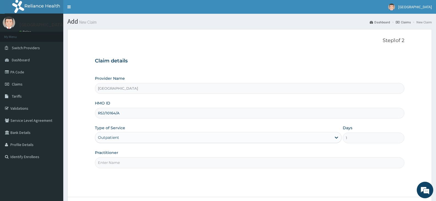
click at [119, 162] on input "Practitioner" at bounding box center [249, 162] width 309 height 11
type input "IYAWE Efosa"
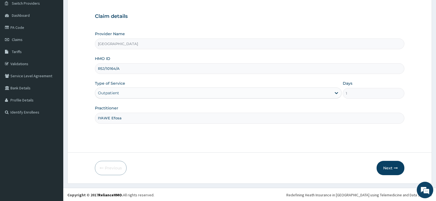
scroll to position [45, 0]
click at [387, 169] on button "Next" at bounding box center [390, 167] width 28 height 14
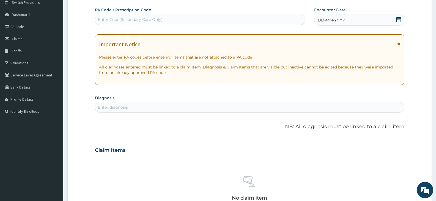
click at [126, 20] on div "Enter Code(Secondary Care Only)" at bounding box center [130, 19] width 65 height 5
paste input "PA/C1E3B7"
type input "PA/C1E3B7"
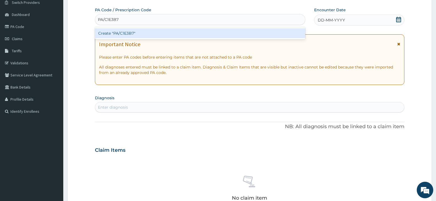
click at [152, 34] on div "Create "PA/C1E3B7"" at bounding box center [200, 33] width 210 height 10
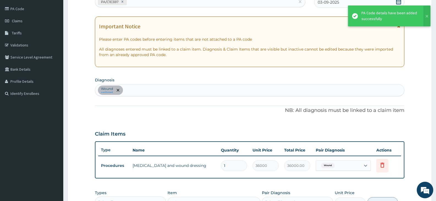
scroll to position [73, 0]
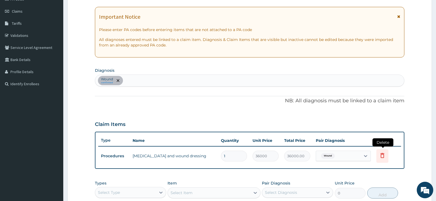
click at [382, 158] on icon at bounding box center [382, 155] width 7 height 7
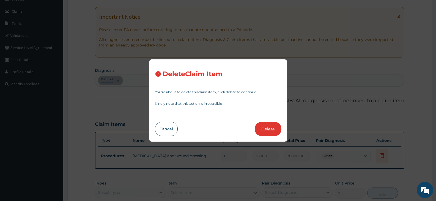
click at [271, 131] on button "Delete" at bounding box center [268, 129] width 27 height 14
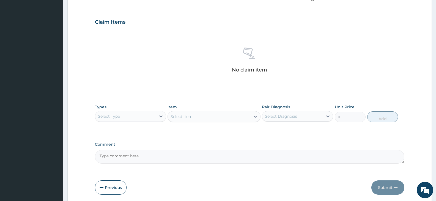
scroll to position [183, 0]
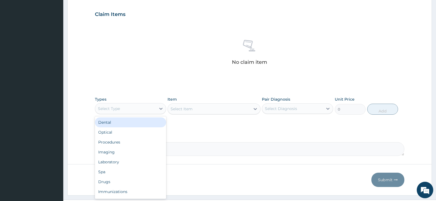
click at [128, 106] on div "Select Type" at bounding box center [125, 108] width 61 height 9
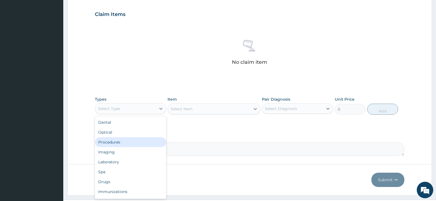
click at [126, 142] on div "Procedures" at bounding box center [130, 142] width 71 height 10
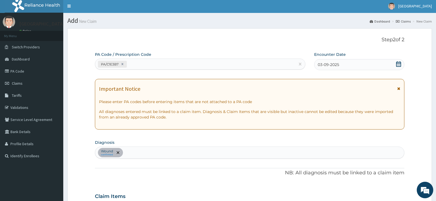
scroll to position [0, 0]
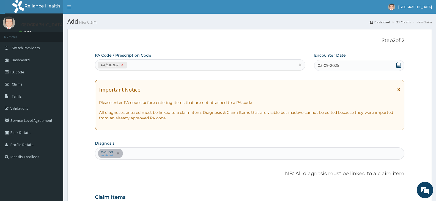
click at [122, 65] on icon at bounding box center [122, 65] width 4 height 4
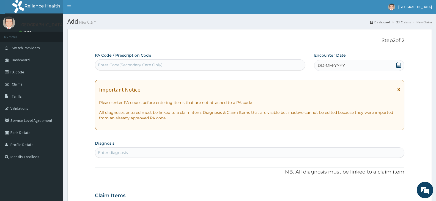
click at [120, 64] on div "Enter Code(Secondary Care Only)" at bounding box center [130, 64] width 65 height 5
paste input "PA/C1E3B7"
type input "PA/C1E3B7"
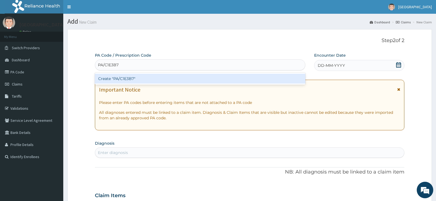
click at [125, 79] on div "Create "PA/C1E3B7"" at bounding box center [200, 79] width 210 height 10
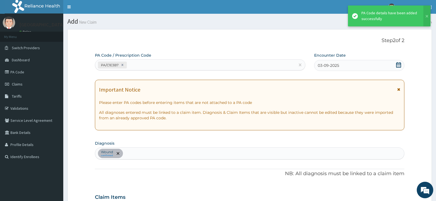
scroll to position [128, 0]
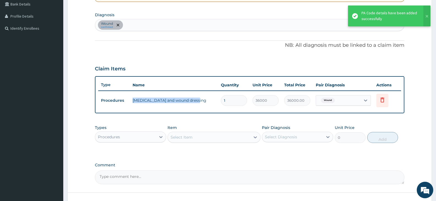
drag, startPoint x: 133, startPoint y: 100, endPoint x: 201, endPoint y: 105, distance: 68.6
click at [201, 105] on td "[MEDICAL_DATA] and wound dressing" at bounding box center [174, 100] width 88 height 11
copy td "[MEDICAL_DATA] and wound dressing"
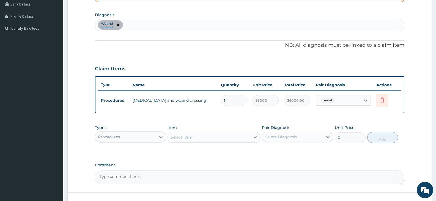
click at [150, 138] on div "Procedures" at bounding box center [125, 137] width 61 height 9
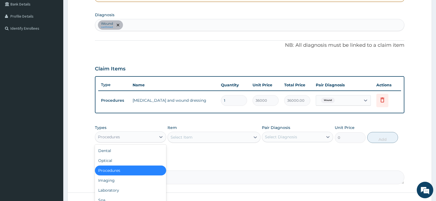
click at [206, 137] on div "Select Item" at bounding box center [209, 137] width 82 height 9
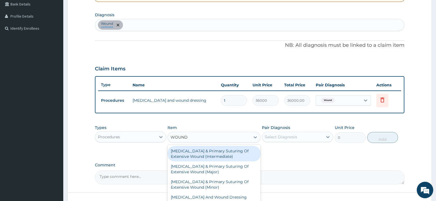
type input "WOUND"
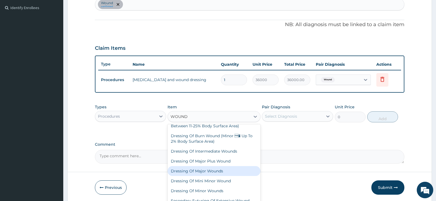
scroll to position [169, 0]
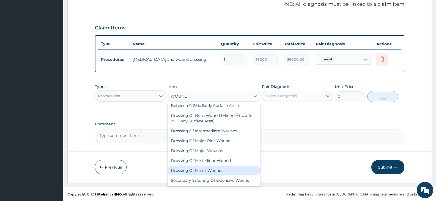
click at [210, 171] on div "Dressing Of Minor Wounds" at bounding box center [213, 170] width 93 height 10
type input "4000"
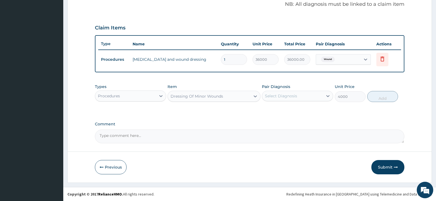
click at [282, 97] on div "Select Diagnosis" at bounding box center [281, 95] width 32 height 5
click at [285, 113] on div "Wound" at bounding box center [297, 109] width 71 height 11
checkbox input "true"
click at [378, 97] on button "Add" at bounding box center [382, 96] width 31 height 11
type input "0"
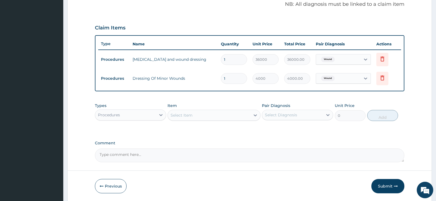
click at [127, 156] on textarea "Comment" at bounding box center [249, 155] width 309 height 14
drag, startPoint x: 131, startPoint y: 58, endPoint x: 200, endPoint y: 61, distance: 69.1
click at [200, 61] on td "debridement and wound dressing" at bounding box center [174, 59] width 88 height 11
copy td "debridement and wound dressing"
click at [137, 156] on textarea "TO REPLACE" at bounding box center [249, 155] width 309 height 14
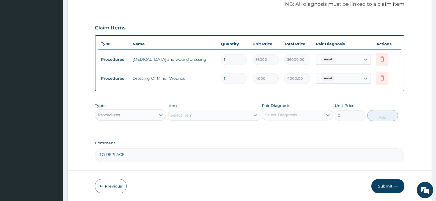
paste textarea "debridement and wound dressing"
click at [124, 155] on textarea "TO REPLACE debridement and wound dressing of which approval was gotten." at bounding box center [249, 155] width 309 height 14
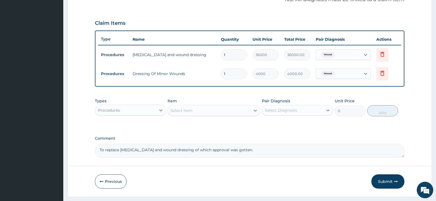
scroll to position [188, 0]
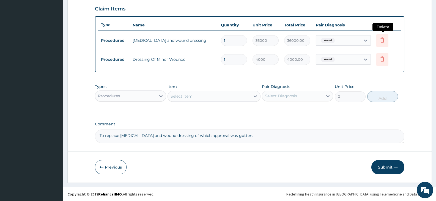
type textarea "To replace debridement and wound dressing of which approval was gotten."
click at [383, 40] on icon at bounding box center [382, 40] width 7 height 7
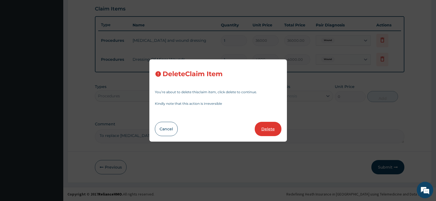
click at [267, 130] on button "Delete" at bounding box center [268, 129] width 27 height 14
type input "4000"
type input "4000.00"
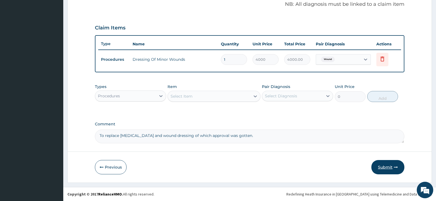
click at [384, 166] on button "Submit" at bounding box center [387, 167] width 33 height 14
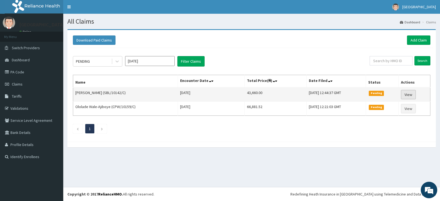
click at [410, 93] on link "View" at bounding box center [408, 94] width 15 height 9
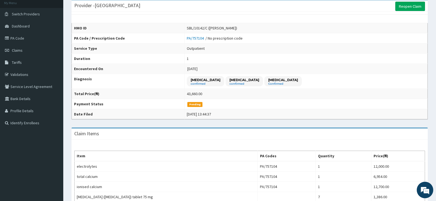
scroll to position [27, 0]
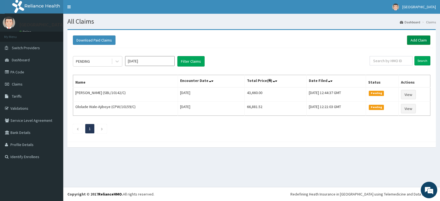
click at [420, 40] on link "Add Claim" at bounding box center [418, 39] width 23 height 9
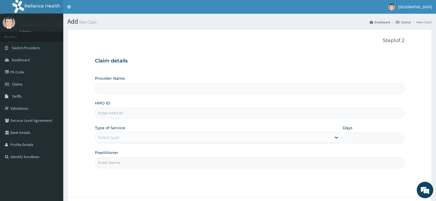
click at [109, 114] on input "HMO ID" at bounding box center [249, 113] width 309 height 11
type input "[GEOGRAPHIC_DATA]"
paste input "GBM/10101/A"
type input "GBM/10101/A"
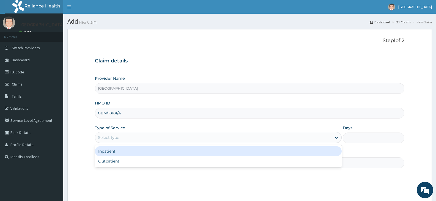
click at [126, 137] on div "Select type" at bounding box center [213, 137] width 236 height 9
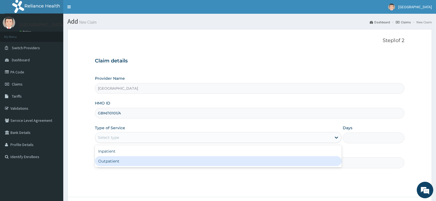
click at [120, 162] on div "Outpatient" at bounding box center [218, 161] width 246 height 10
type input "1"
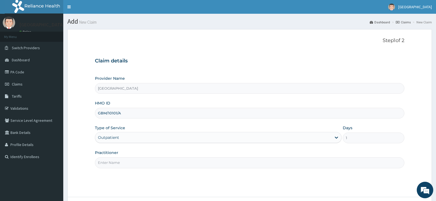
click at [124, 164] on input "Practitioner" at bounding box center [249, 162] width 309 height 11
paste input "OKUNNU Ameerah"
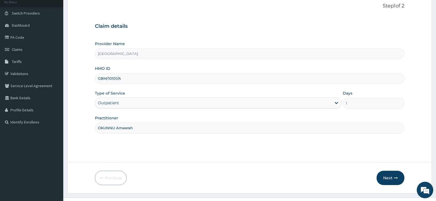
scroll to position [45, 0]
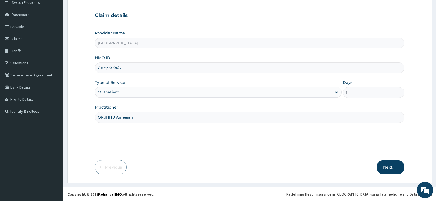
type input "OKUNNU Ameerah"
click at [385, 165] on button "Next" at bounding box center [390, 167] width 28 height 14
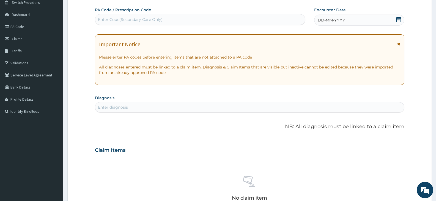
click at [118, 20] on div "Enter Code(Secondary Care Only)" at bounding box center [130, 19] width 65 height 5
paste input "PA/9854B0"
type input "PA/9854B0"
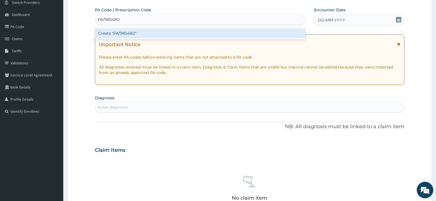
click at [144, 35] on div "Create "PA/9854B0"" at bounding box center [200, 33] width 210 height 10
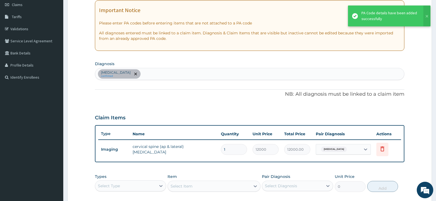
scroll to position [100, 0]
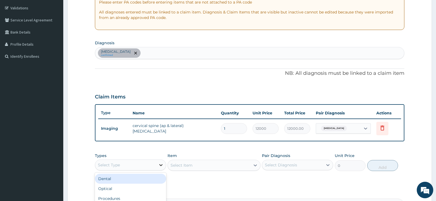
click at [157, 167] on div at bounding box center [161, 165] width 10 height 10
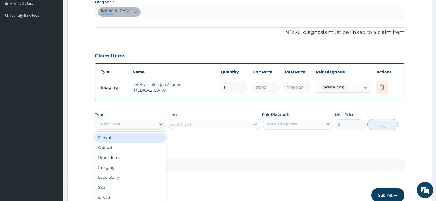
scroll to position [155, 0]
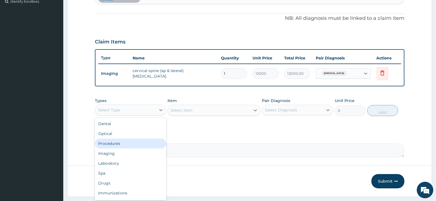
click at [123, 143] on div "Procedures" at bounding box center [130, 144] width 71 height 10
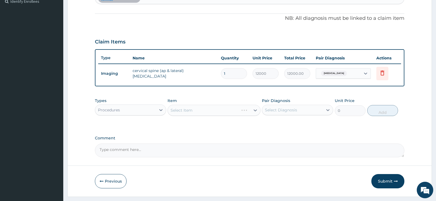
click at [237, 111] on div "Select Item" at bounding box center [213, 110] width 93 height 11
click at [254, 111] on div "Select Item" at bounding box center [213, 110] width 93 height 11
click at [253, 111] on icon at bounding box center [254, 109] width 5 height 5
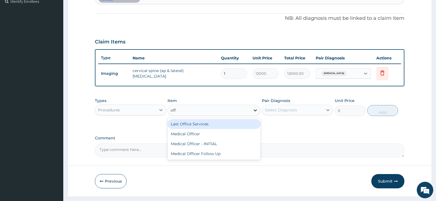
type input "offi"
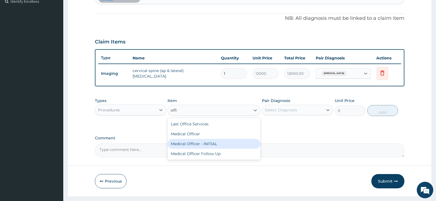
click at [222, 143] on div "Medical Officer - INITIAL" at bounding box center [213, 144] width 93 height 10
type input "9000"
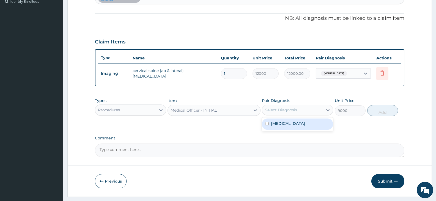
click at [302, 111] on div "Select Diagnosis" at bounding box center [292, 110] width 61 height 9
click at [301, 128] on div "Neck pain" at bounding box center [297, 123] width 71 height 11
checkbox input "true"
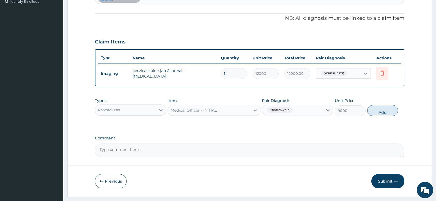
click at [385, 112] on button "Add" at bounding box center [382, 110] width 31 height 11
type input "0"
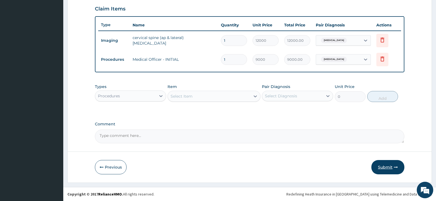
click at [389, 168] on button "Submit" at bounding box center [387, 167] width 33 height 14
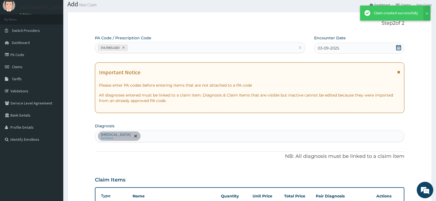
scroll to position [188, 0]
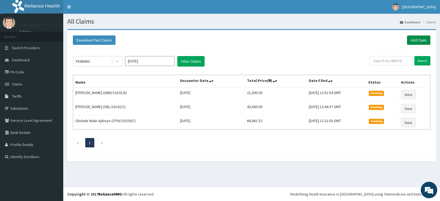
click at [412, 39] on link "Add Claim" at bounding box center [418, 39] width 23 height 9
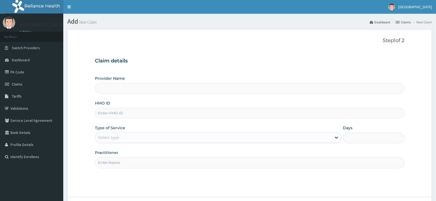
click at [133, 115] on input "HMO ID" at bounding box center [249, 113] width 309 height 11
paste input "ZWZ/10002/A"
type input "ZWZ/10002/A"
type input "[GEOGRAPHIC_DATA]"
type input "ZWZ/10002/A"
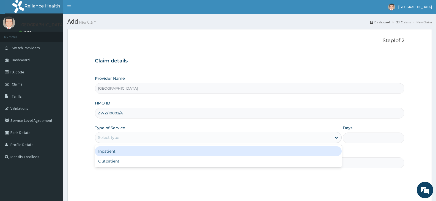
click at [123, 140] on div "Select type" at bounding box center [213, 137] width 236 height 9
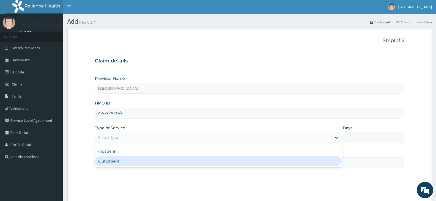
click at [120, 161] on div "Outpatient" at bounding box center [218, 161] width 246 height 10
type input "1"
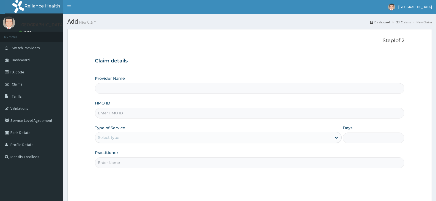
click at [117, 114] on input "HMO ID" at bounding box center [249, 113] width 309 height 11
type input "MWV/10002/A"
type input "[GEOGRAPHIC_DATA]"
type input "MWV/10002/A"
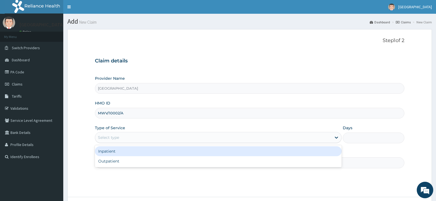
click at [118, 137] on div "Select type" at bounding box center [108, 137] width 21 height 5
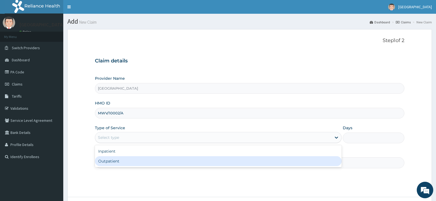
click at [111, 163] on div "Outpatient" at bounding box center [218, 161] width 246 height 10
type input "1"
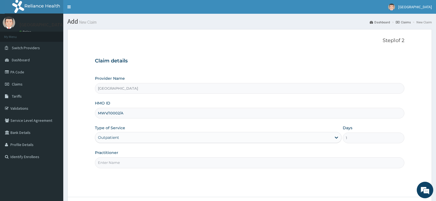
click at [121, 163] on input "Practitioner" at bounding box center [249, 162] width 309 height 11
click at [122, 166] on input "Practitioner" at bounding box center [249, 162] width 309 height 11
paste input "BAMIDELE Jeremiah"
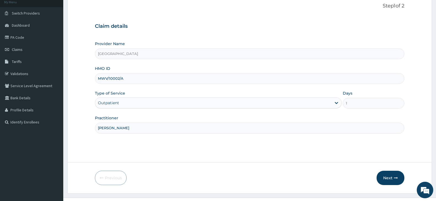
scroll to position [18, 0]
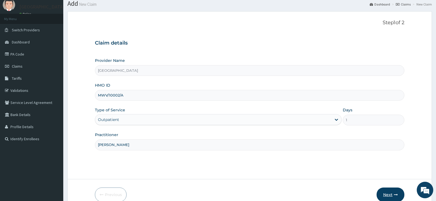
type input "BAMIDELE Jeremiah"
click at [387, 195] on button "Next" at bounding box center [390, 194] width 28 height 14
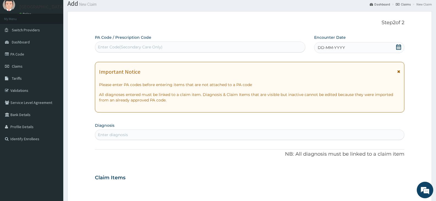
click at [122, 47] on div "Enter Code(Secondary Care Only)" at bounding box center [130, 46] width 65 height 5
paste input "PA/C1E3B7"
type input "PA/C1E3B7"
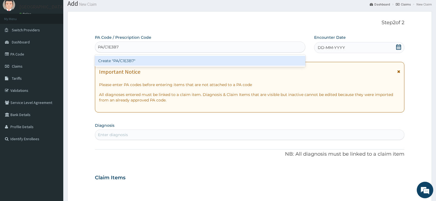
click at [129, 61] on div "Create "PA/C1E3B7"" at bounding box center [200, 61] width 210 height 10
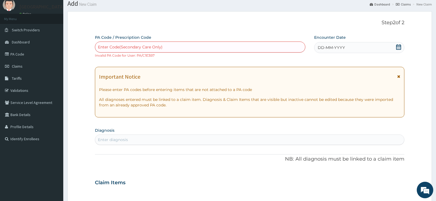
click at [155, 45] on div "Enter Code(Secondary Care Only)" at bounding box center [130, 46] width 65 height 5
paste input "PA/30B471"
type input "PA/30B471"
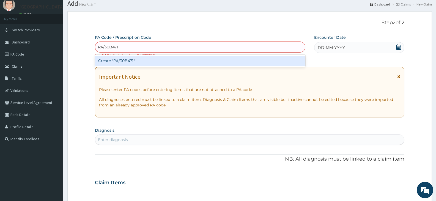
click at [139, 62] on div "Create "PA/30B471"" at bounding box center [200, 61] width 210 height 10
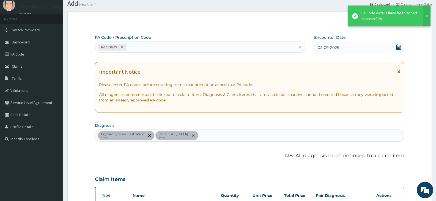
scroll to position [193, 0]
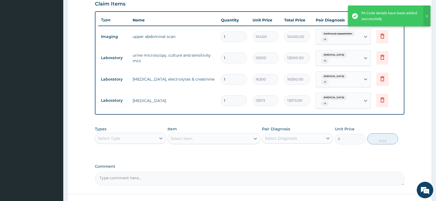
click at [82, 93] on form "Step 2 of 2 PA Code / Prescription Code PA/30B471 Encounter Date 03-09-2025 Imp…" at bounding box center [249, 30] width 364 height 389
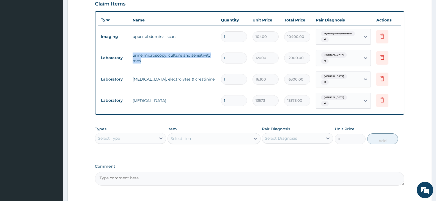
drag, startPoint x: 130, startPoint y: 55, endPoint x: 145, endPoint y: 60, distance: 15.7
click at [145, 60] on td "urine microscopy, culture and sensitivity mcs" at bounding box center [174, 58] width 88 height 16
copy td "urine microscopy, culture and sensitivity mcs"
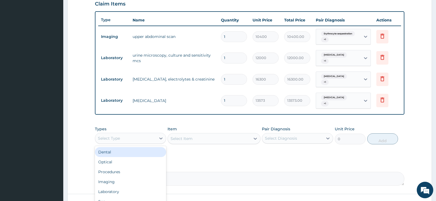
click at [156, 139] on div "Select Type" at bounding box center [125, 138] width 61 height 9
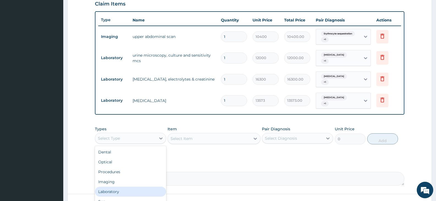
click at [114, 192] on div "Laboratory" at bounding box center [130, 192] width 71 height 10
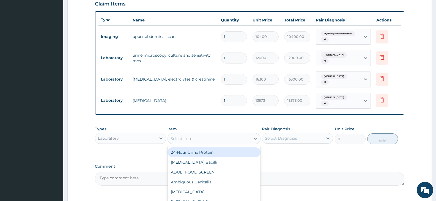
click at [239, 139] on div "Select Item" at bounding box center [209, 138] width 82 height 9
type input "urinaly"
click at [206, 152] on div "Urinalysis" at bounding box center [213, 152] width 93 height 10
type input "2693"
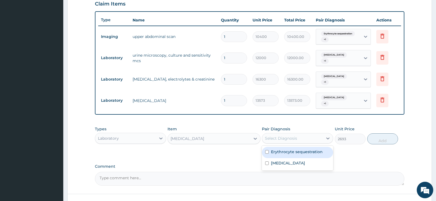
click at [308, 140] on div "Select Diagnosis" at bounding box center [292, 138] width 61 height 9
click at [297, 164] on label "Acute kidney injury" at bounding box center [288, 162] width 34 height 5
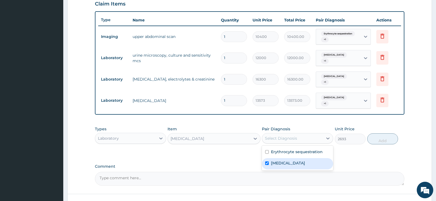
checkbox input "true"
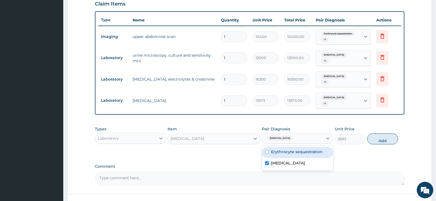
click at [296, 152] on label "Erythrocyte sequestration" at bounding box center [297, 151] width 52 height 5
checkbox input "true"
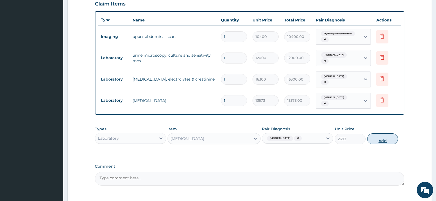
click at [382, 139] on button "Add" at bounding box center [382, 138] width 31 height 11
type input "0"
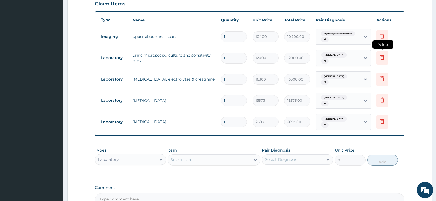
click at [383, 57] on icon at bounding box center [382, 57] width 4 height 5
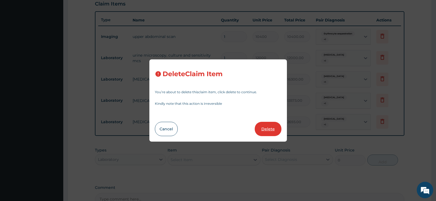
click at [260, 128] on button "Delete" at bounding box center [268, 129] width 27 height 14
type input "16300"
type input "16300.00"
type input "13573"
type input "13573.00"
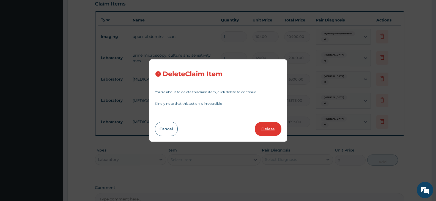
type input "2693"
type input "2693.00"
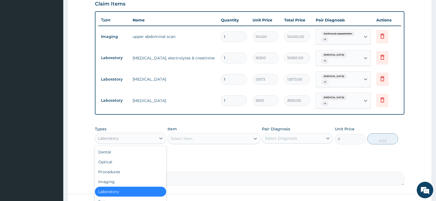
click at [149, 137] on div "Laboratory" at bounding box center [125, 138] width 61 height 9
click at [125, 173] on div "Procedures" at bounding box center [130, 172] width 71 height 10
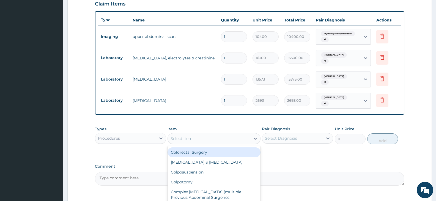
click at [244, 139] on div "Select Item" at bounding box center [209, 138] width 82 height 9
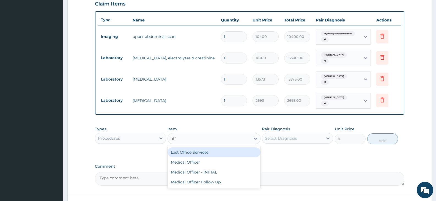
type input "offi"
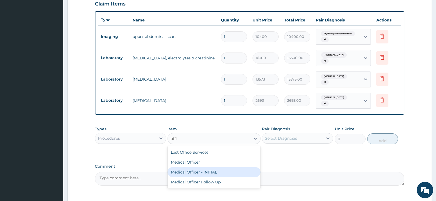
click at [221, 173] on div "Medical Officer - INITIAL" at bounding box center [213, 172] width 93 height 10
type input "9000"
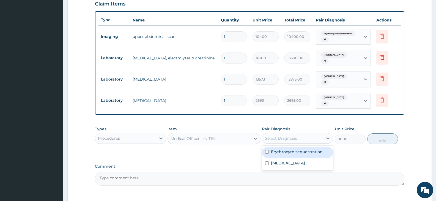
click at [278, 141] on div "Select Diagnosis" at bounding box center [292, 138] width 61 height 9
click at [282, 153] on label "Erythrocyte sequestration" at bounding box center [297, 151] width 52 height 5
checkbox input "true"
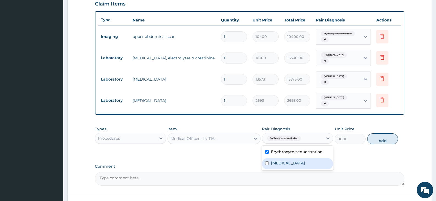
click at [282, 162] on label "Acute kidney injury" at bounding box center [288, 162] width 34 height 5
checkbox input "true"
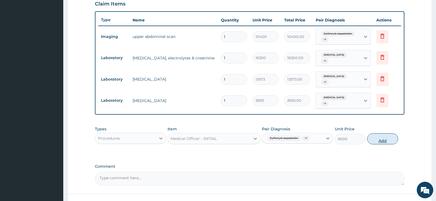
click at [375, 138] on button "Add" at bounding box center [382, 138] width 31 height 11
type input "0"
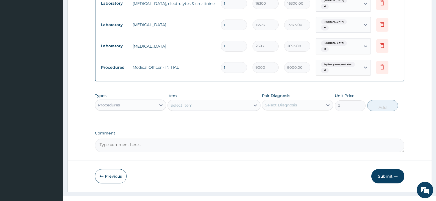
scroll to position [248, 0]
click at [383, 175] on button "Submit" at bounding box center [387, 176] width 33 height 14
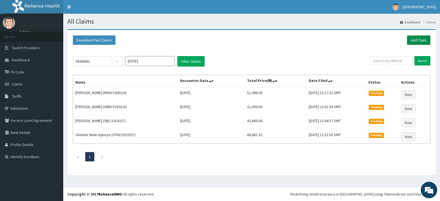
click at [422, 39] on link "Add Claim" at bounding box center [418, 39] width 23 height 9
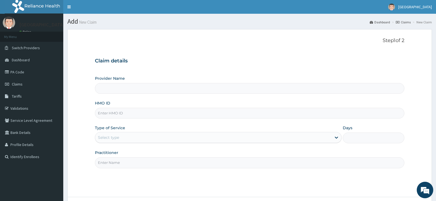
type input "[GEOGRAPHIC_DATA]"
click at [116, 115] on input "HMO ID" at bounding box center [249, 113] width 309 height 11
paste input "MWV/10002/A"
type input "MWV/10002/A"
click at [114, 137] on div "Select type" at bounding box center [108, 137] width 21 height 5
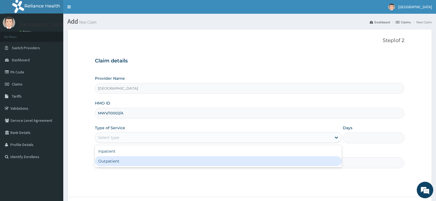
click at [115, 159] on div "Outpatient" at bounding box center [218, 161] width 246 height 10
type input "1"
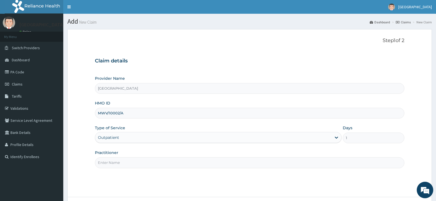
click at [131, 160] on input "Practitioner" at bounding box center [249, 162] width 309 height 11
paste input "ADEEYO Mary"
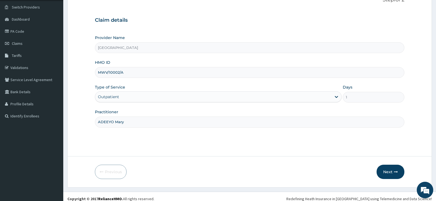
scroll to position [45, 0]
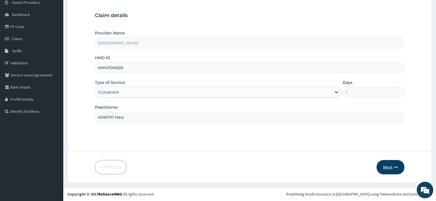
type input "ADEEYO Mary"
click at [388, 167] on button "Next" at bounding box center [390, 167] width 28 height 14
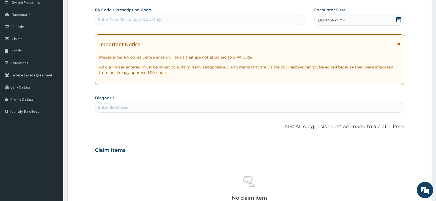
click at [142, 20] on div "Enter Code(Secondary Care Only)" at bounding box center [130, 19] width 65 height 5
paste input "PA/12A49A"
type input "PA/12A49A"
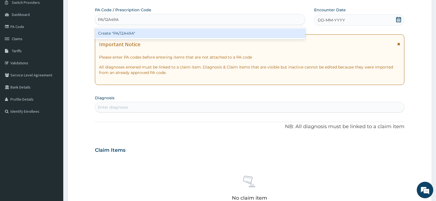
click at [137, 34] on div "Create "PA/12A49A"" at bounding box center [200, 33] width 210 height 10
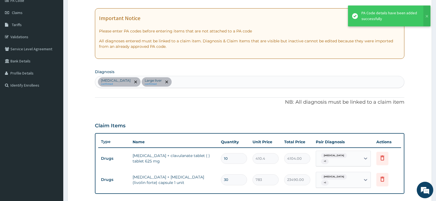
scroll to position [135, 0]
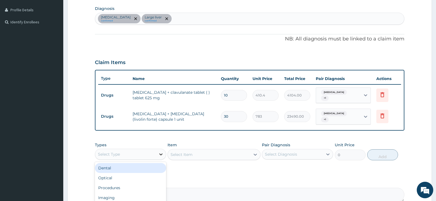
click at [156, 150] on div at bounding box center [161, 154] width 10 height 10
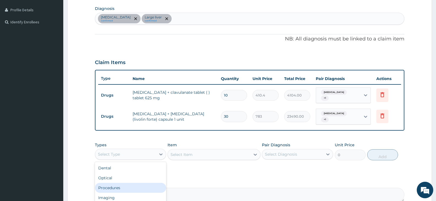
click at [142, 185] on div "Procedures" at bounding box center [130, 188] width 71 height 10
click at [142, 188] on textarea "Comment" at bounding box center [249, 195] width 309 height 14
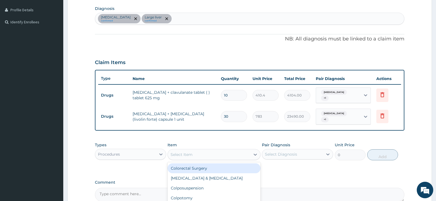
click at [247, 150] on div "Select Item" at bounding box center [209, 154] width 82 height 9
type input "offi"
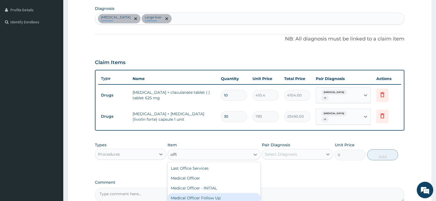
click at [214, 193] on div "Medical Officer Follow Up" at bounding box center [213, 198] width 93 height 10
type input "4500"
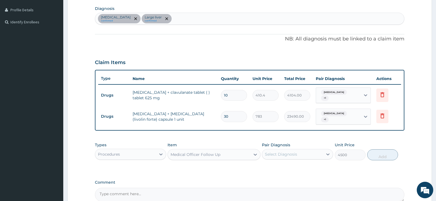
click at [321, 150] on div "Select Diagnosis" at bounding box center [292, 154] width 61 height 9
click at [296, 165] on label "Pyelonephritis" at bounding box center [288, 167] width 34 height 5
checkbox input "true"
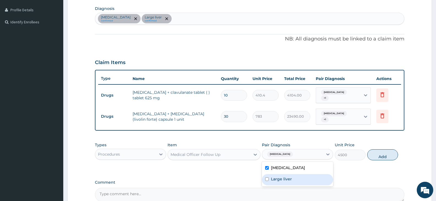
click at [294, 176] on div "Large liver" at bounding box center [297, 179] width 71 height 11
checkbox input "true"
click at [376, 149] on button "Add" at bounding box center [382, 154] width 31 height 11
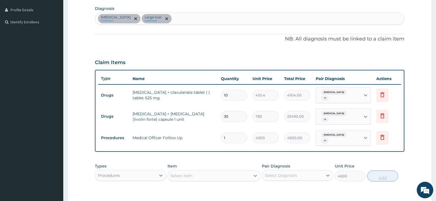
type input "0"
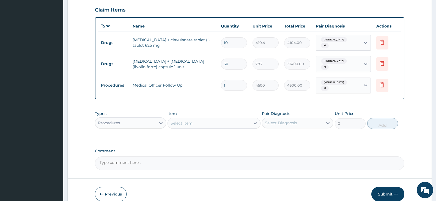
scroll to position [190, 0]
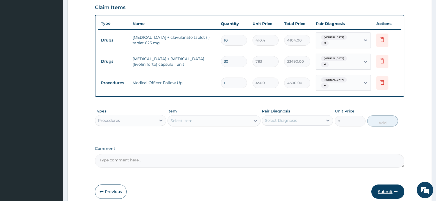
click at [386, 185] on button "Submit" at bounding box center [387, 191] width 33 height 14
